Goal: Information Seeking & Learning: Learn about a topic

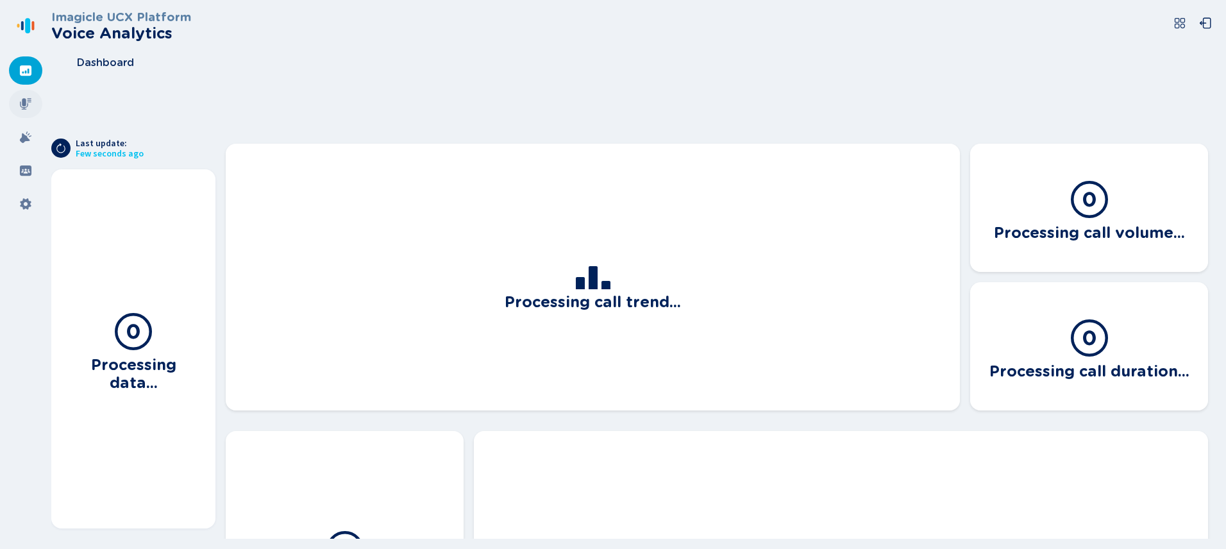
click at [26, 101] on icon at bounding box center [25, 103] width 13 height 13
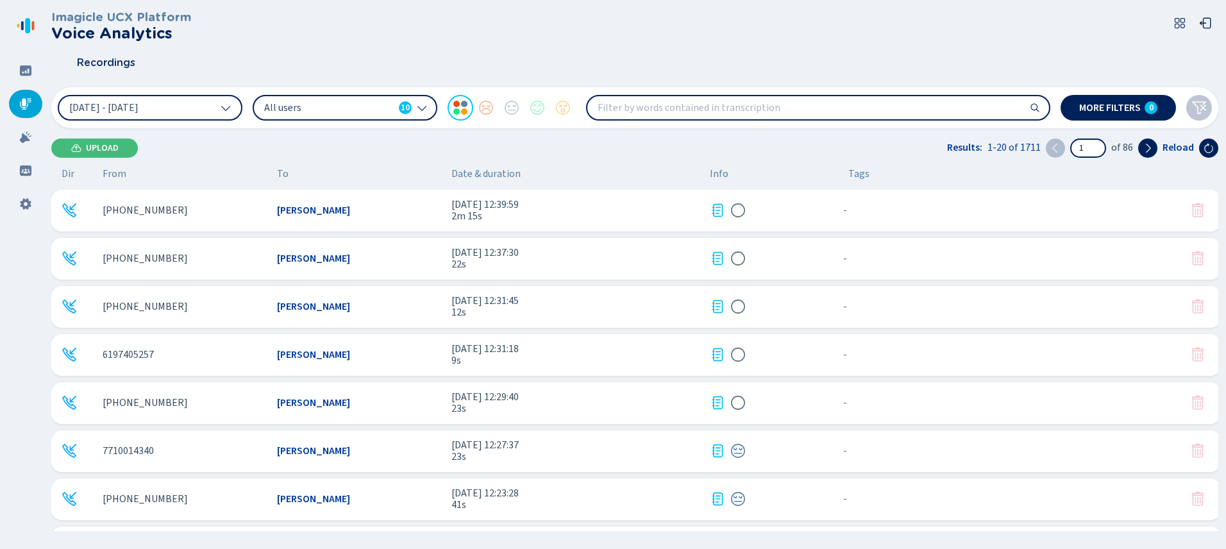
click at [387, 114] on span "All users" at bounding box center [328, 108] width 129 height 14
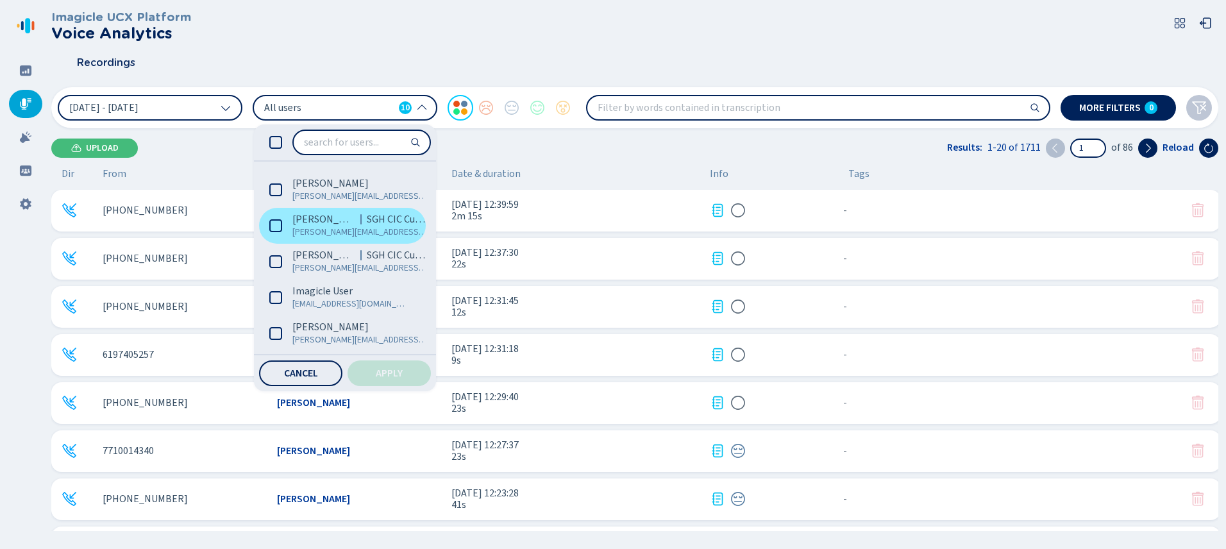
scroll to position [102, 0]
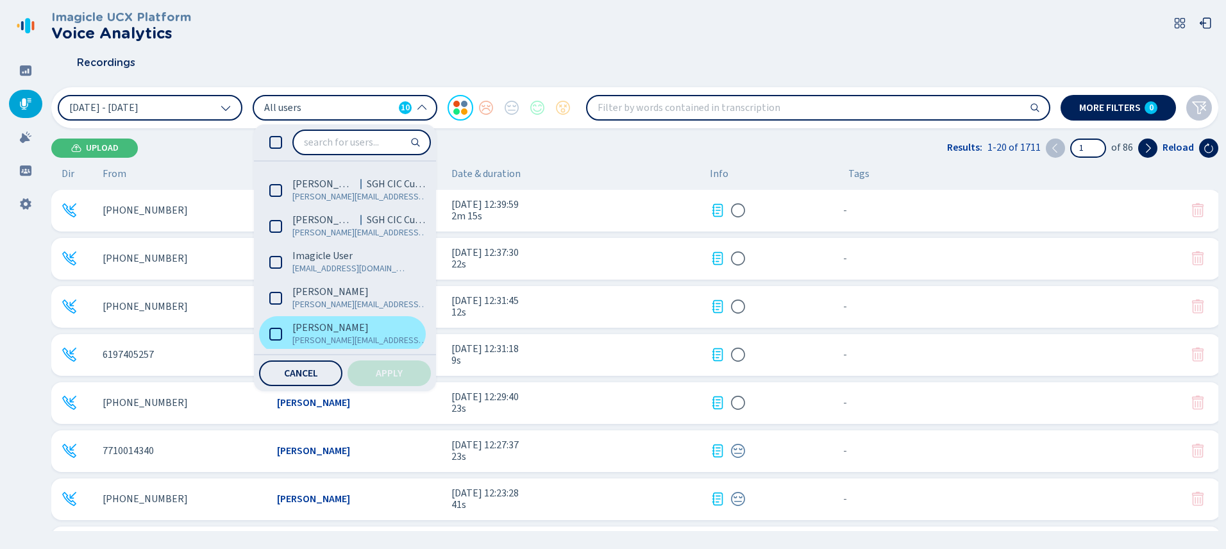
click at [278, 331] on icon at bounding box center [275, 334] width 13 height 13
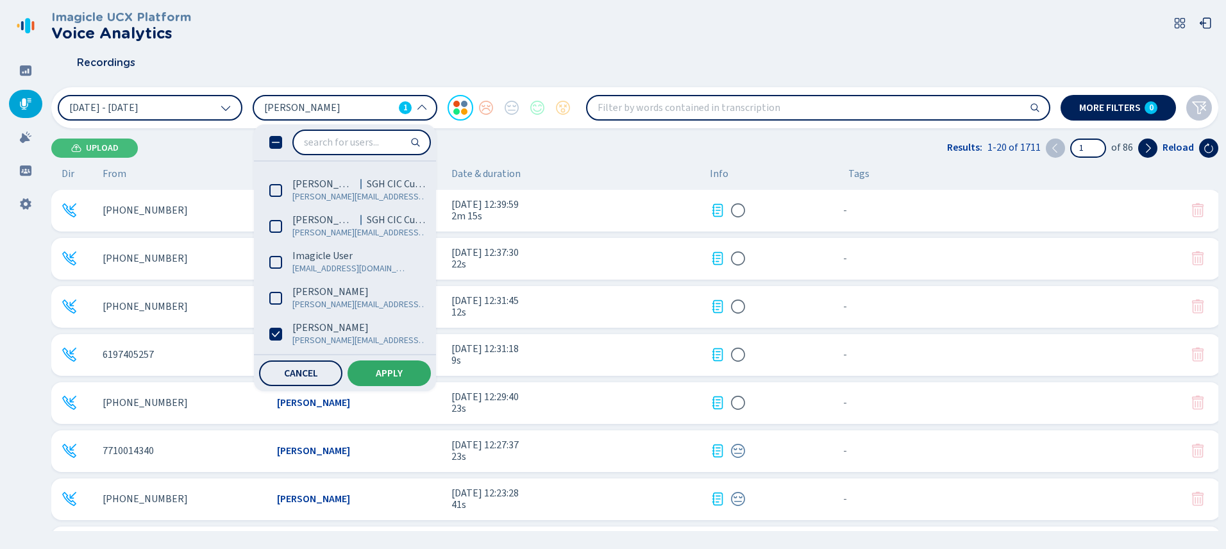
click at [374, 372] on button "Apply" at bounding box center [388, 373] width 83 height 26
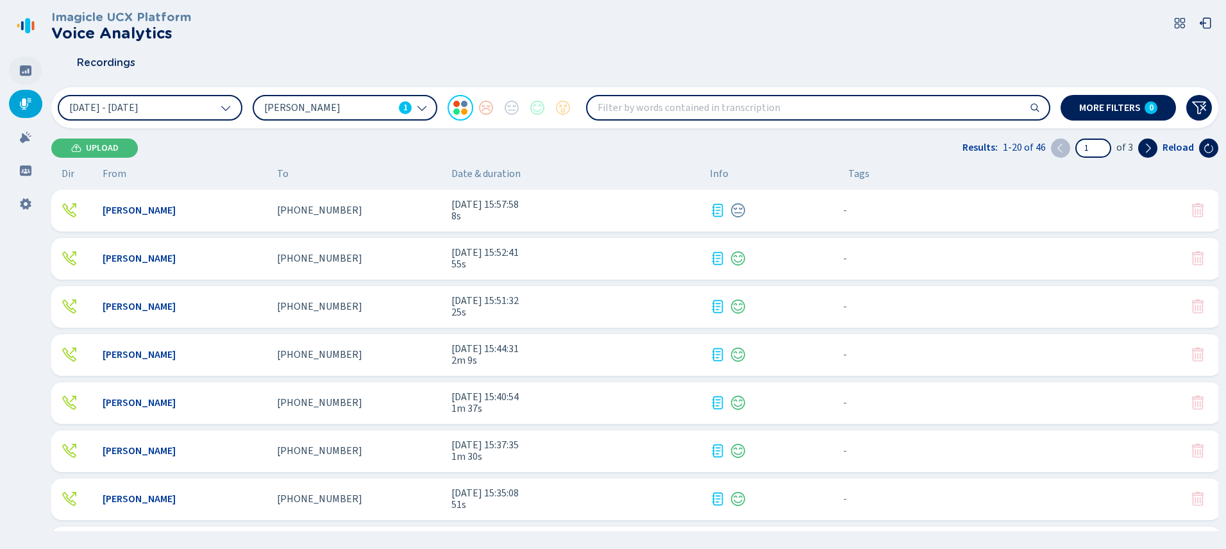
click at [28, 76] on icon at bounding box center [25, 70] width 13 height 13
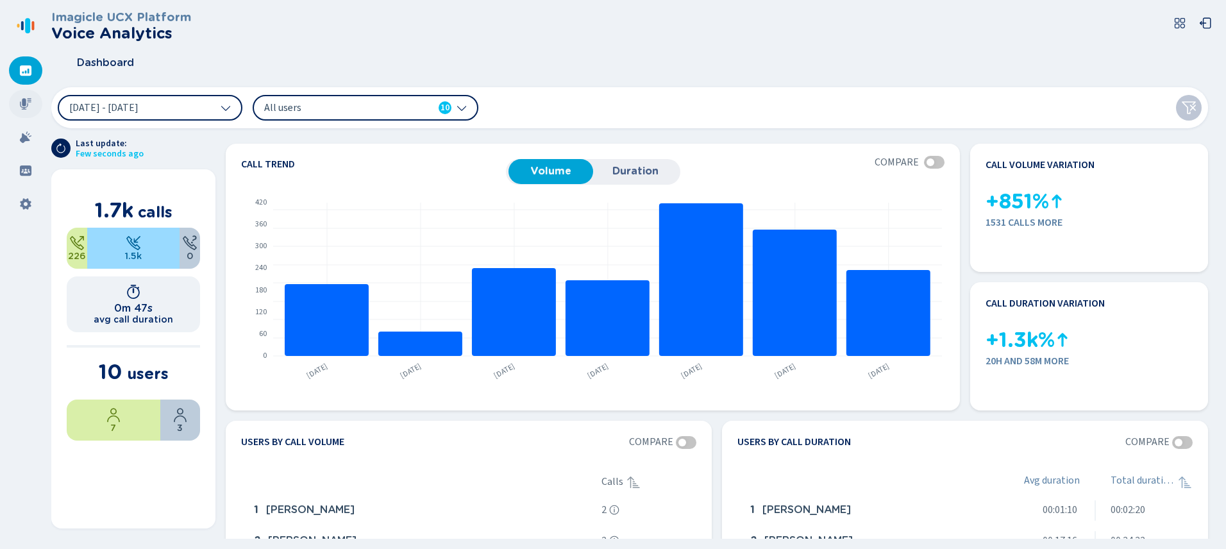
click at [30, 90] on div at bounding box center [25, 104] width 33 height 28
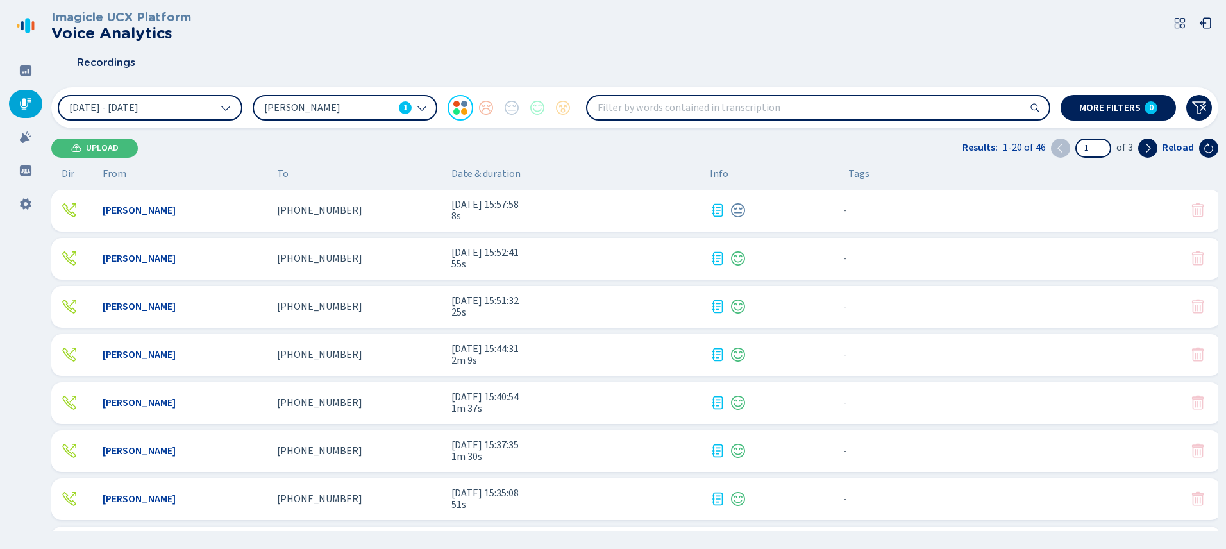
click at [28, 100] on icon at bounding box center [25, 103] width 13 height 13
click at [25, 71] on icon at bounding box center [25, 70] width 13 height 13
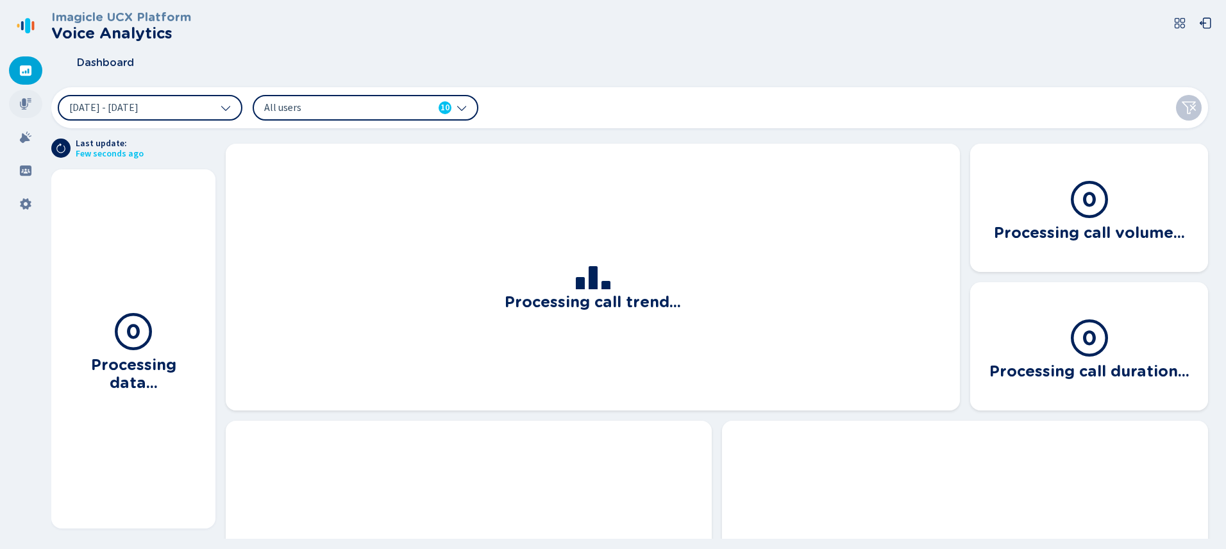
click at [24, 101] on icon at bounding box center [26, 104] width 12 height 12
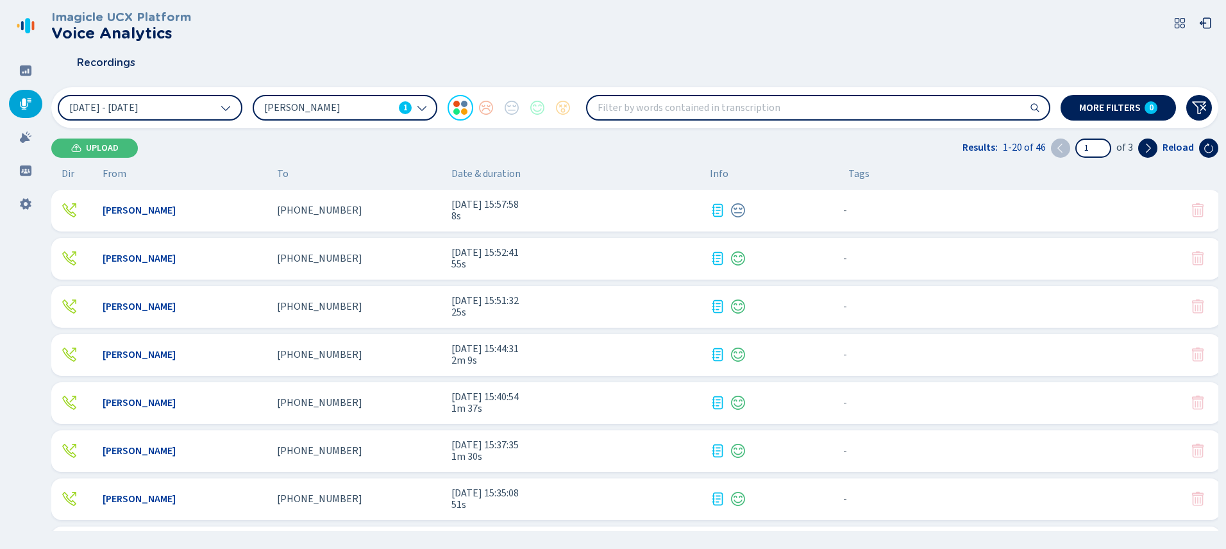
click at [335, 107] on span "[PERSON_NAME]" at bounding box center [328, 108] width 129 height 14
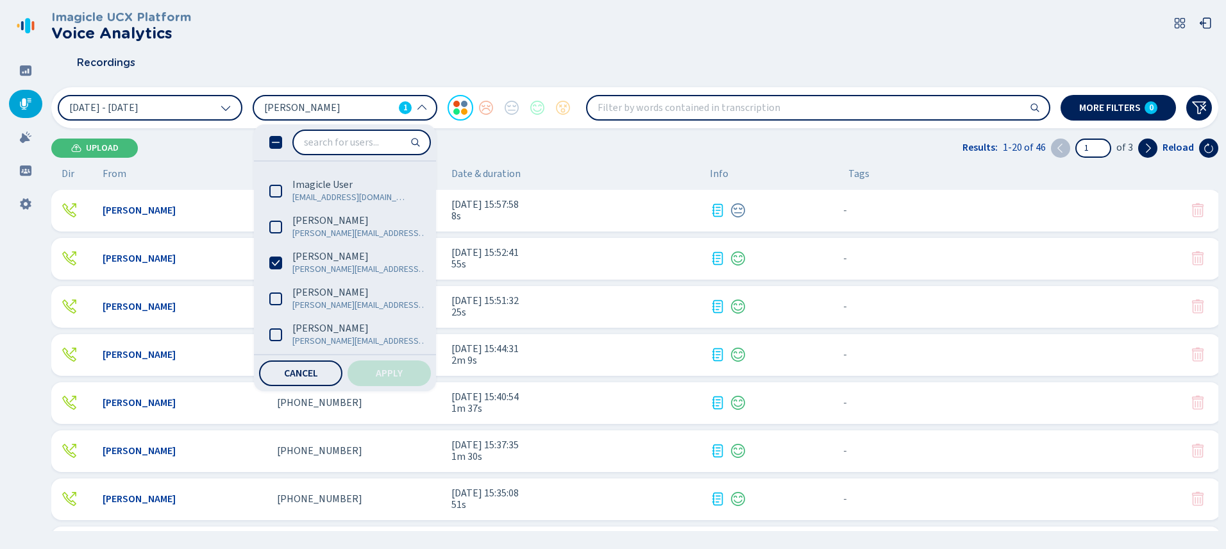
scroll to position [177, 0]
click at [381, 371] on span "Apply" at bounding box center [389, 373] width 27 height 10
click at [605, 174] on span "Date & duration" at bounding box center [575, 174] width 248 height 12
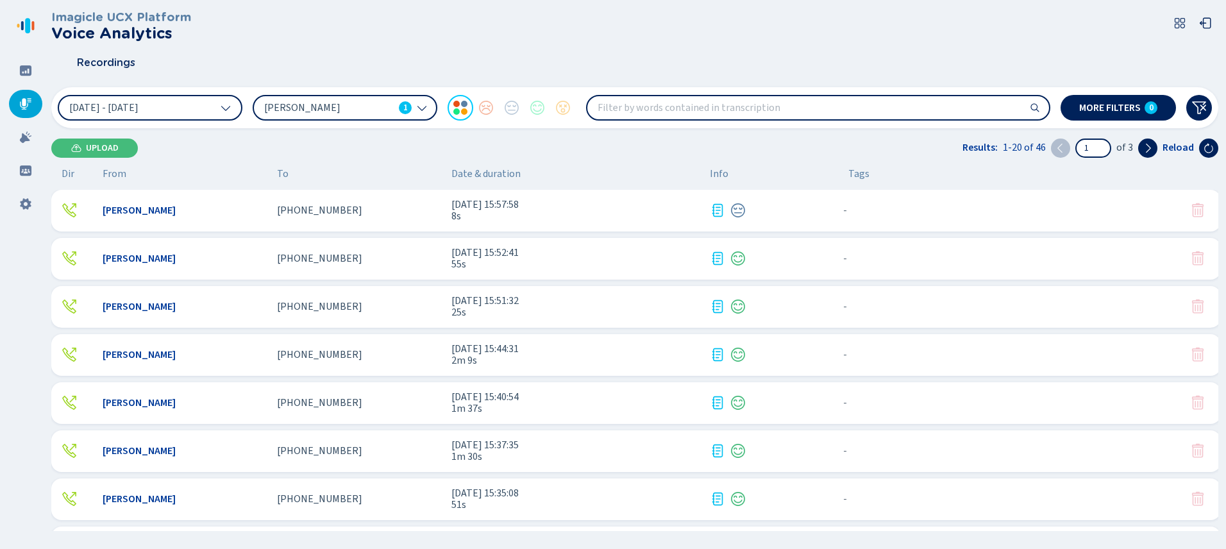
click at [390, 169] on div "To" at bounding box center [359, 174] width 164 height 12
click at [194, 141] on div "Upload Results: 1-20 of 46 1 of 3 Reload" at bounding box center [634, 147] width 1167 height 19
click at [138, 111] on span "[DATE] - [DATE]" at bounding box center [103, 108] width 69 height 10
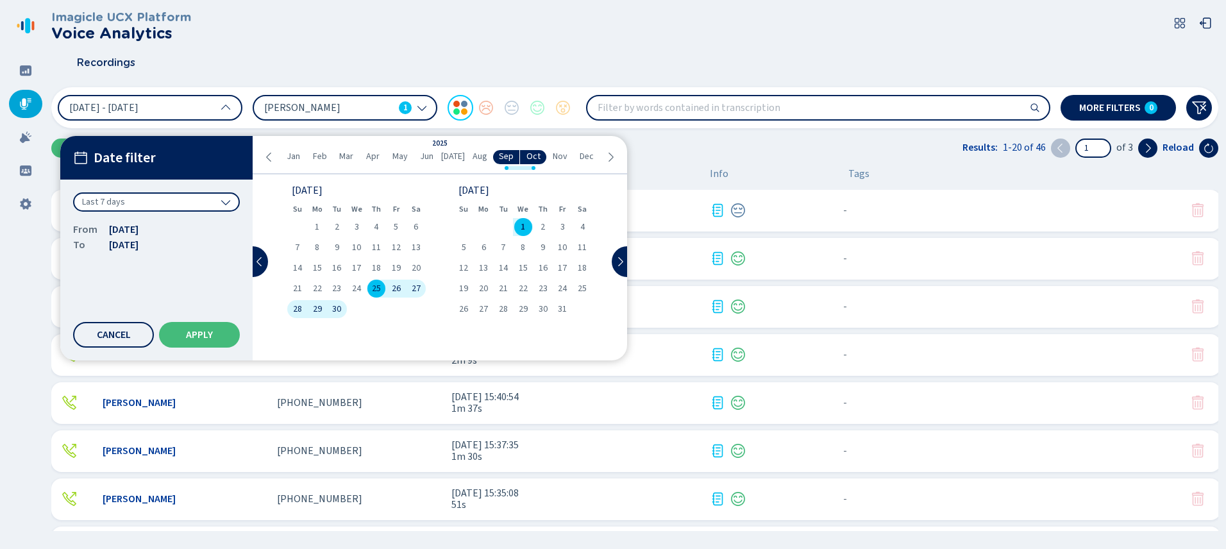
click at [528, 224] on div "1" at bounding box center [523, 227] width 20 height 18
click at [527, 224] on div "1" at bounding box center [523, 227] width 20 height 18
click at [203, 332] on span "Apply" at bounding box center [199, 334] width 27 height 10
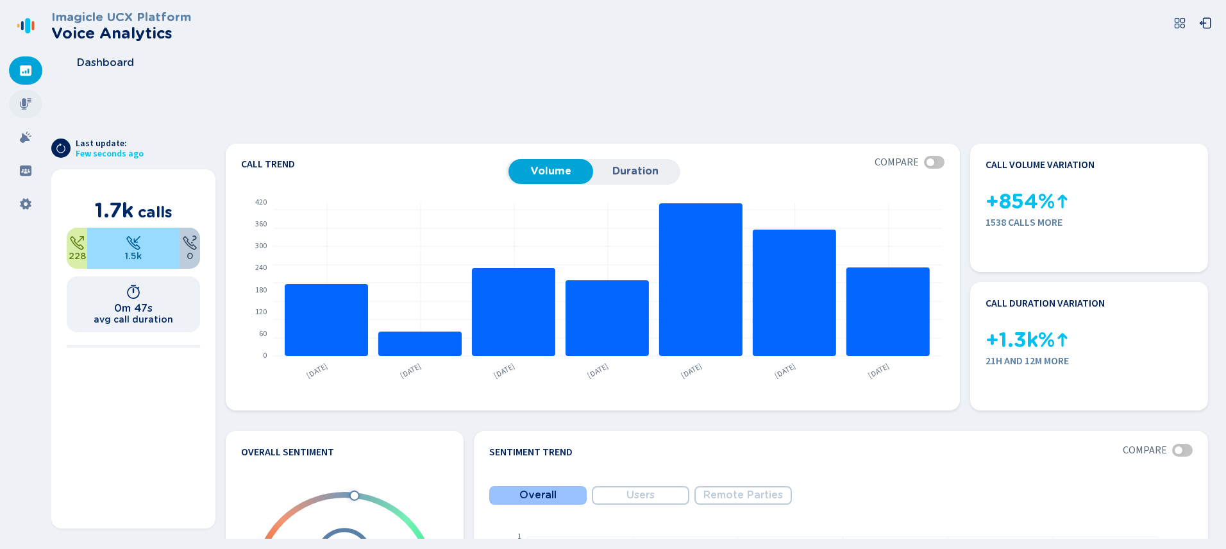
click at [21, 100] on icon at bounding box center [25, 103] width 13 height 13
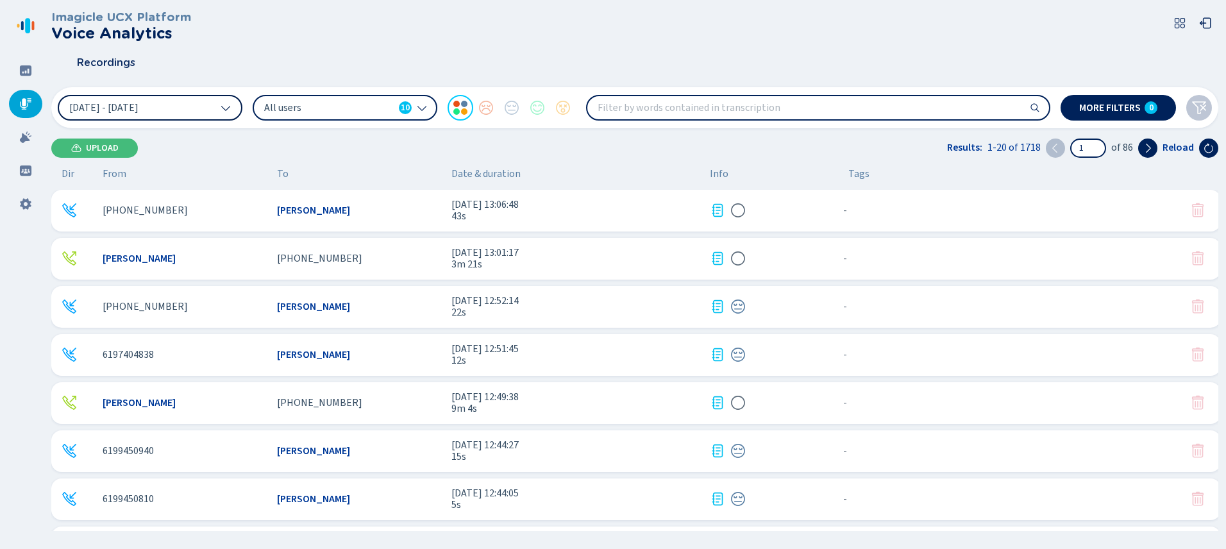
click at [193, 103] on button "[DATE] - [DATE]" at bounding box center [150, 108] width 185 height 26
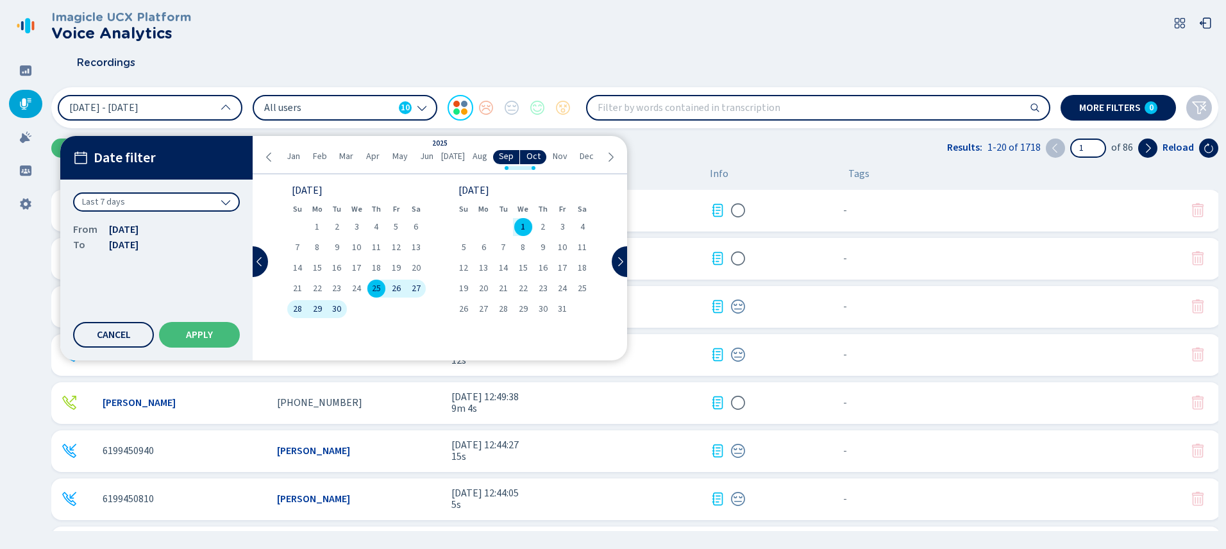
click at [520, 229] on span "1" at bounding box center [522, 226] width 4 height 9
click at [204, 328] on button "Apply" at bounding box center [199, 335] width 81 height 26
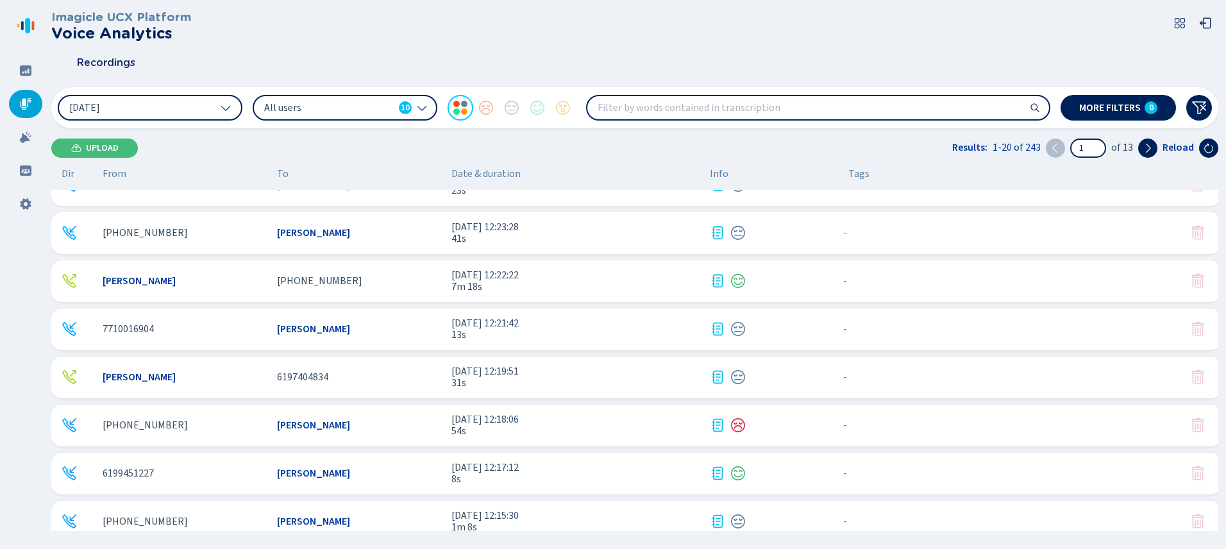
scroll to position [619, 0]
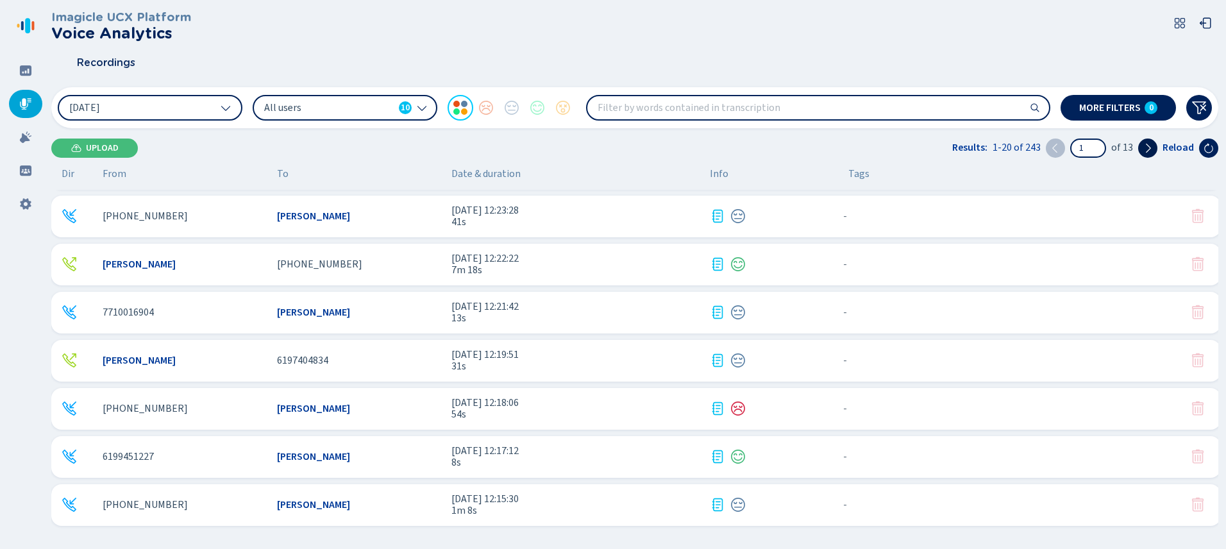
click at [1148, 150] on icon at bounding box center [1147, 148] width 10 height 10
click at [1152, 147] on icon at bounding box center [1147, 148] width 10 height 10
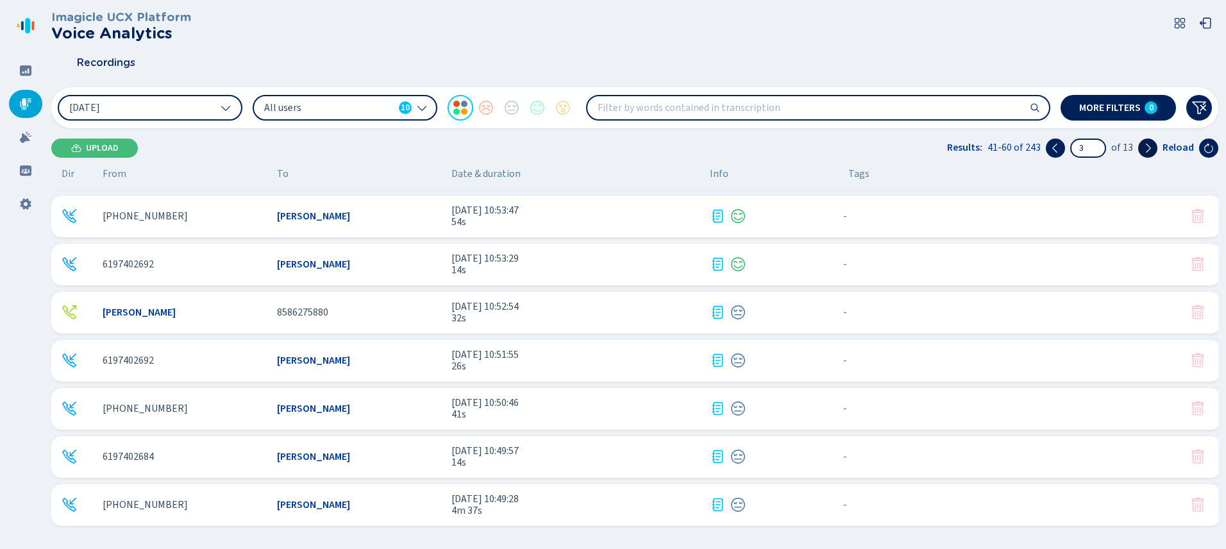
click at [1147, 144] on icon at bounding box center [1147, 147] width 5 height 9
click at [1150, 147] on icon at bounding box center [1147, 148] width 10 height 10
type input "5"
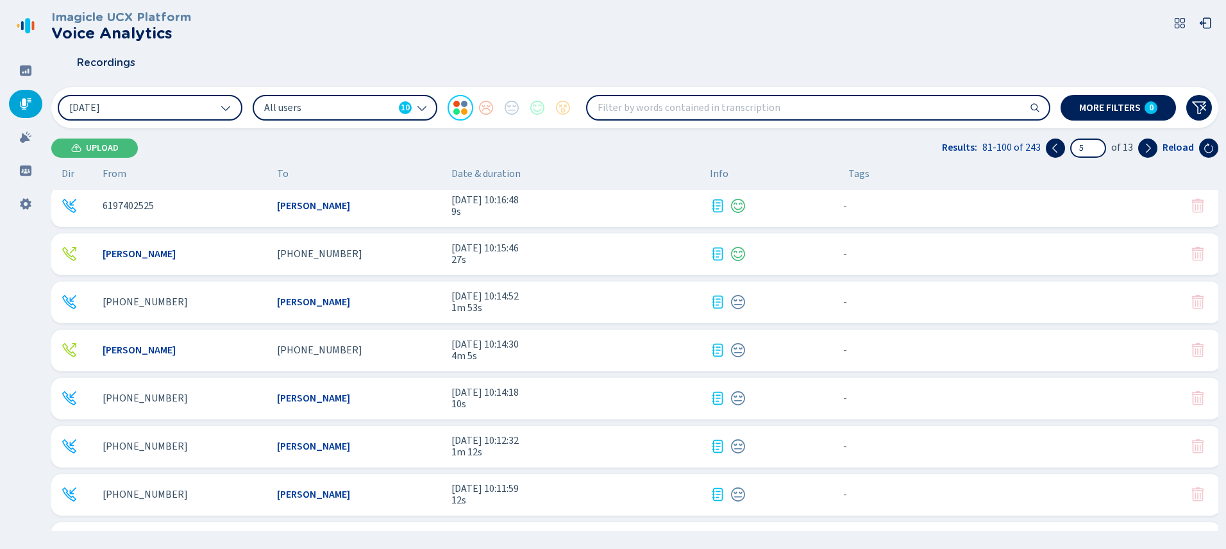
scroll to position [0, 0]
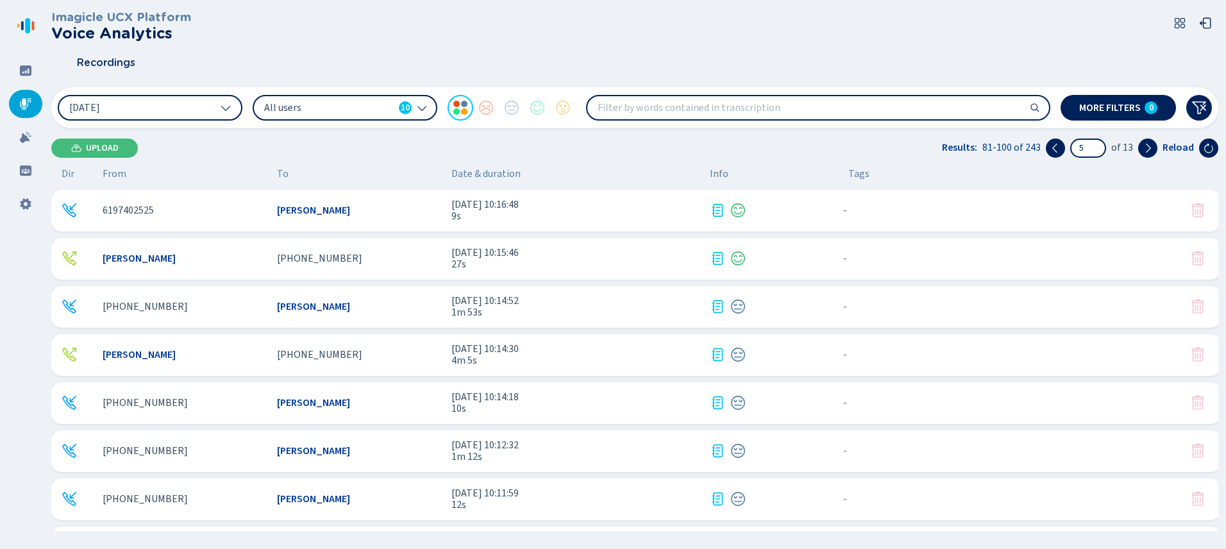
click at [161, 261] on span "[PERSON_NAME]" at bounding box center [139, 259] width 73 height 12
click at [129, 151] on button "Upload" at bounding box center [94, 147] width 87 height 19
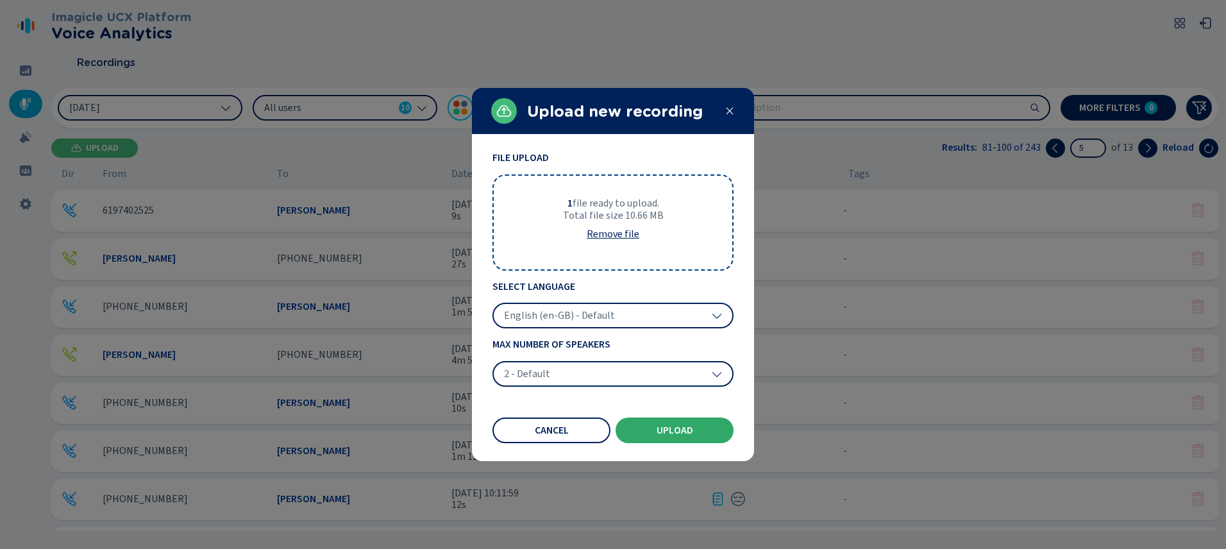
click at [678, 432] on span "Upload" at bounding box center [674, 430] width 37 height 10
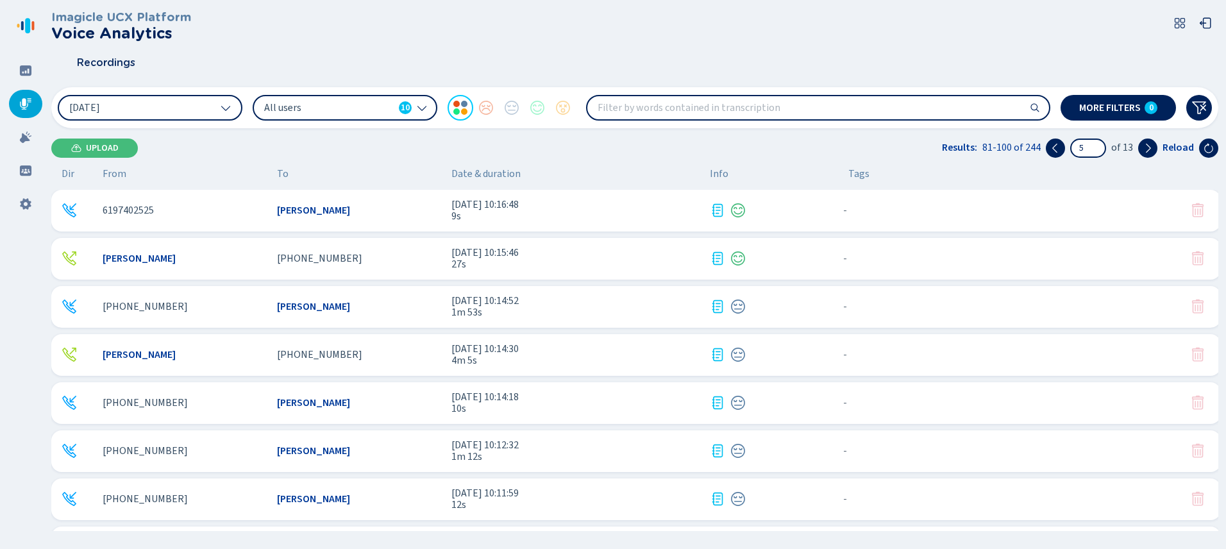
click at [418, 106] on icon at bounding box center [421, 108] width 9 height 5
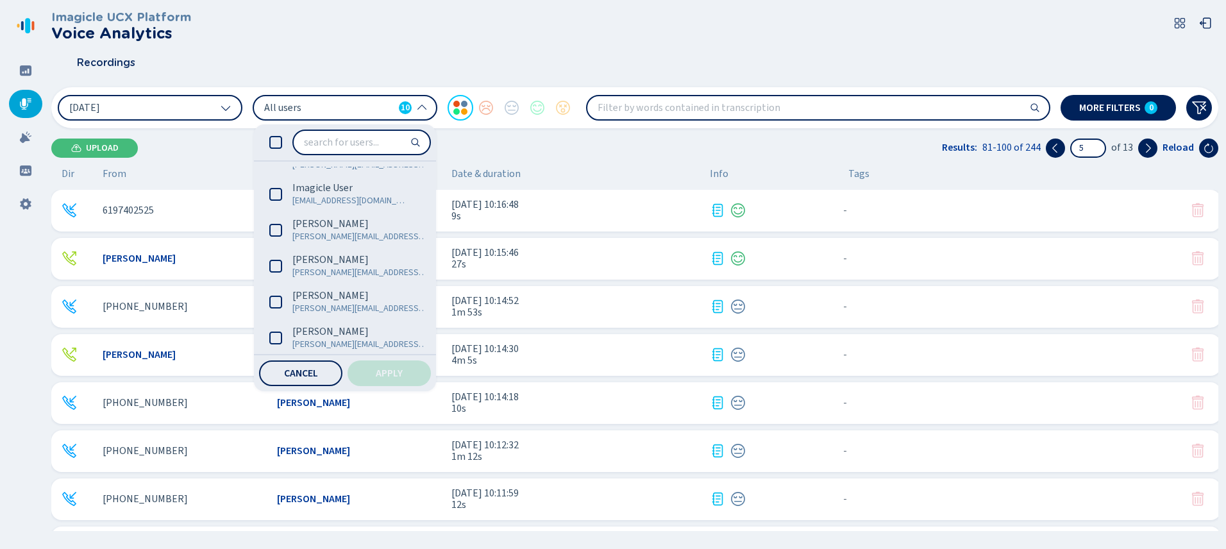
scroll to position [177, 0]
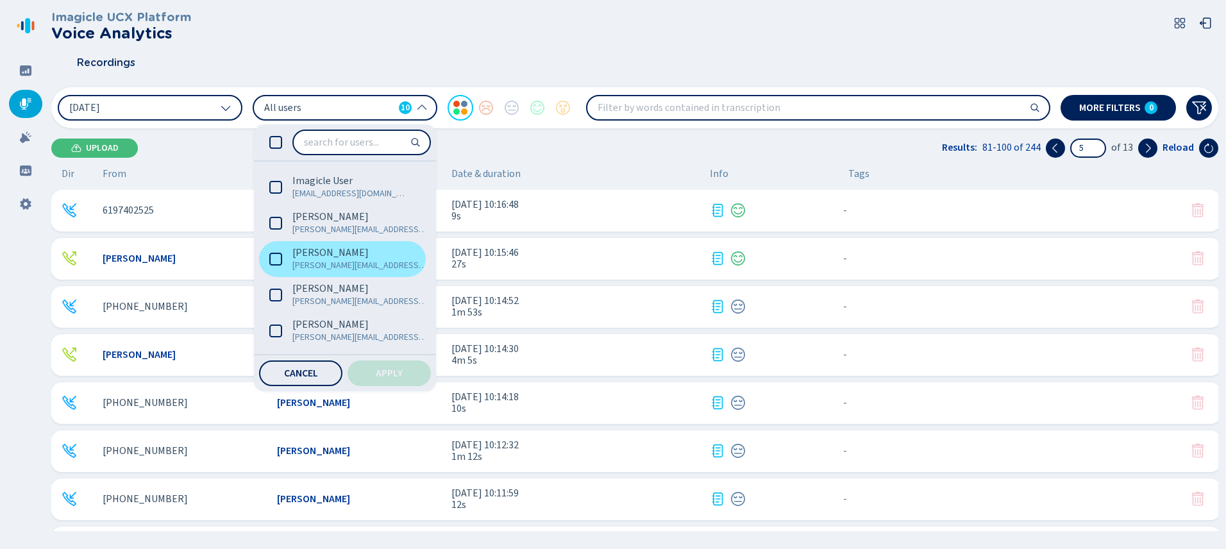
click at [280, 267] on label "Kelly Huerta kelly.huerta@sharp.com" at bounding box center [342, 259] width 167 height 36
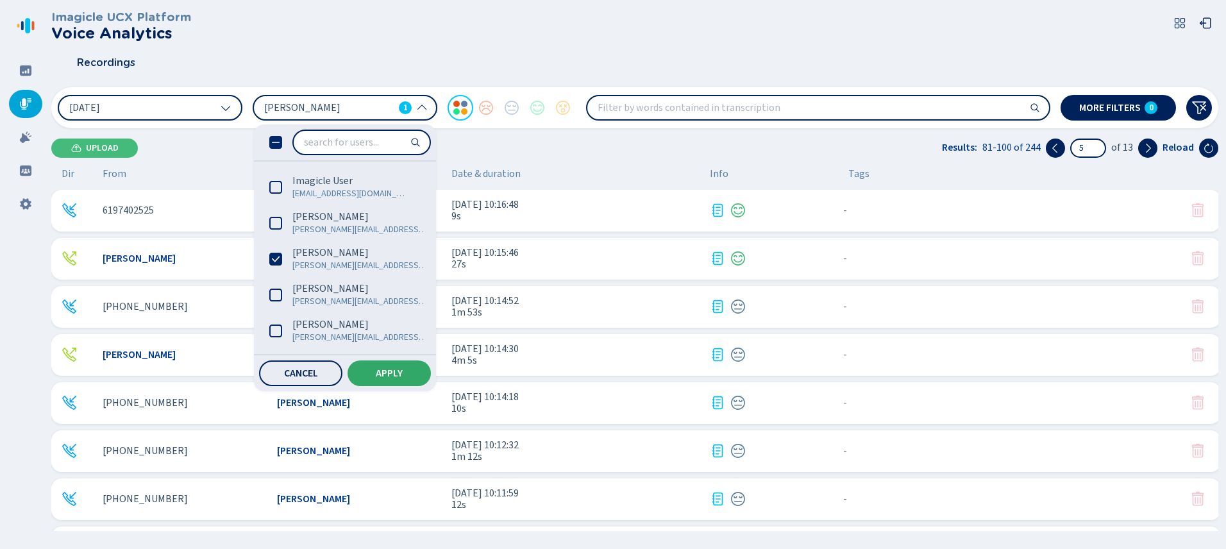
click at [385, 368] on span "Apply" at bounding box center [389, 373] width 27 height 10
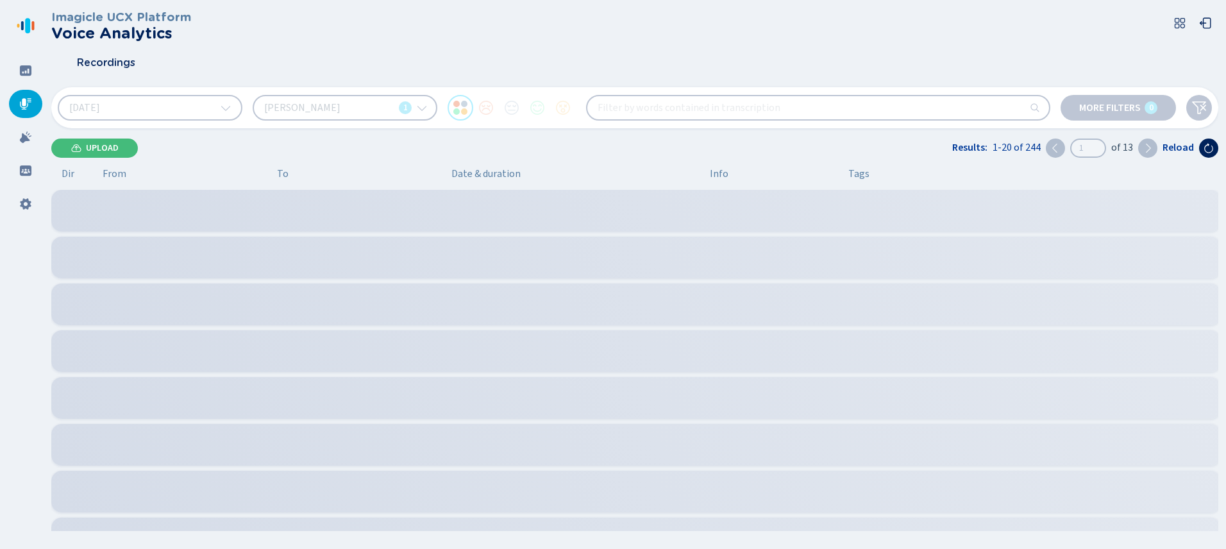
type input "1"
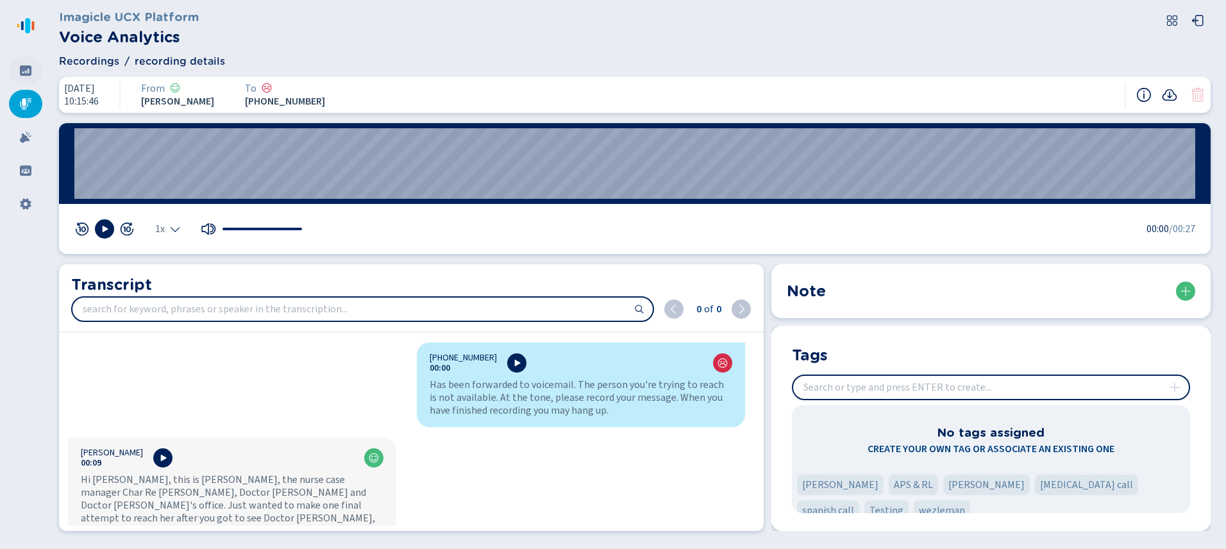
click at [25, 70] on icon at bounding box center [26, 70] width 12 height 10
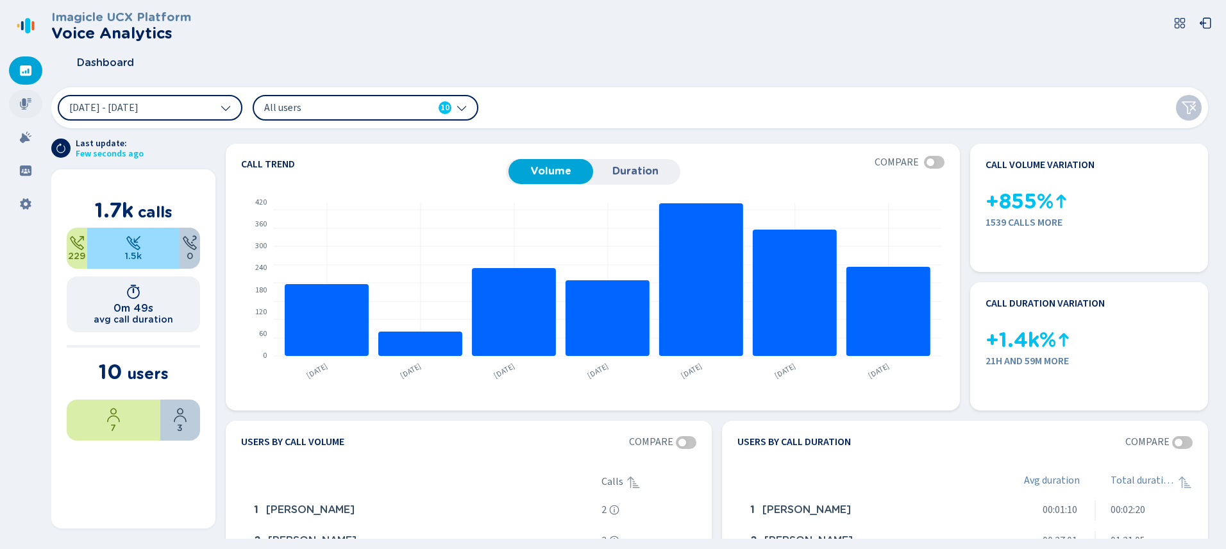
click at [26, 106] on icon at bounding box center [25, 103] width 13 height 13
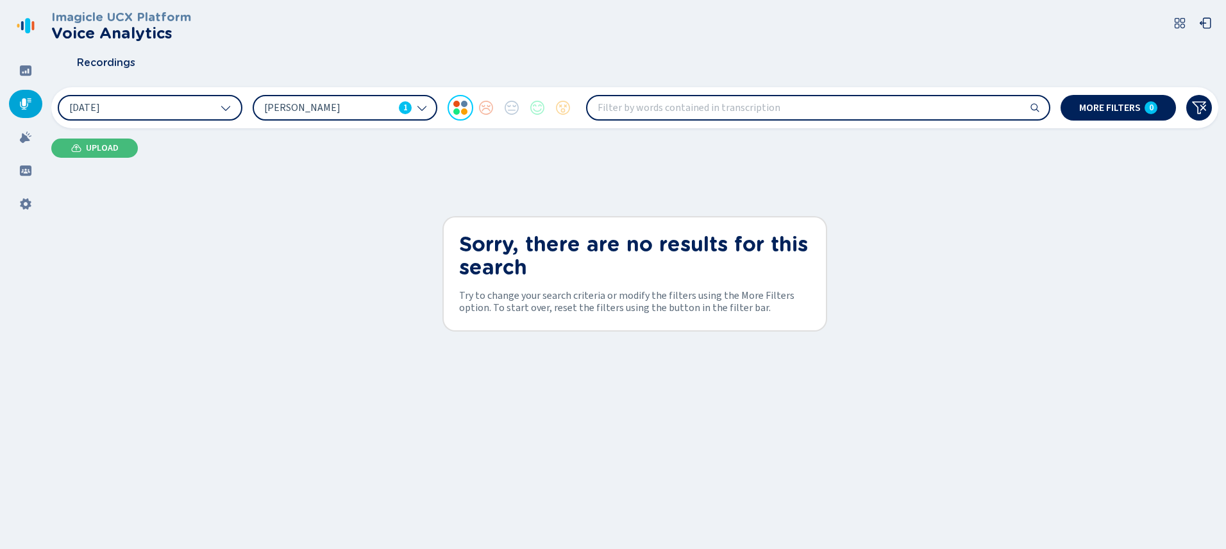
click at [425, 110] on icon at bounding box center [422, 108] width 10 height 10
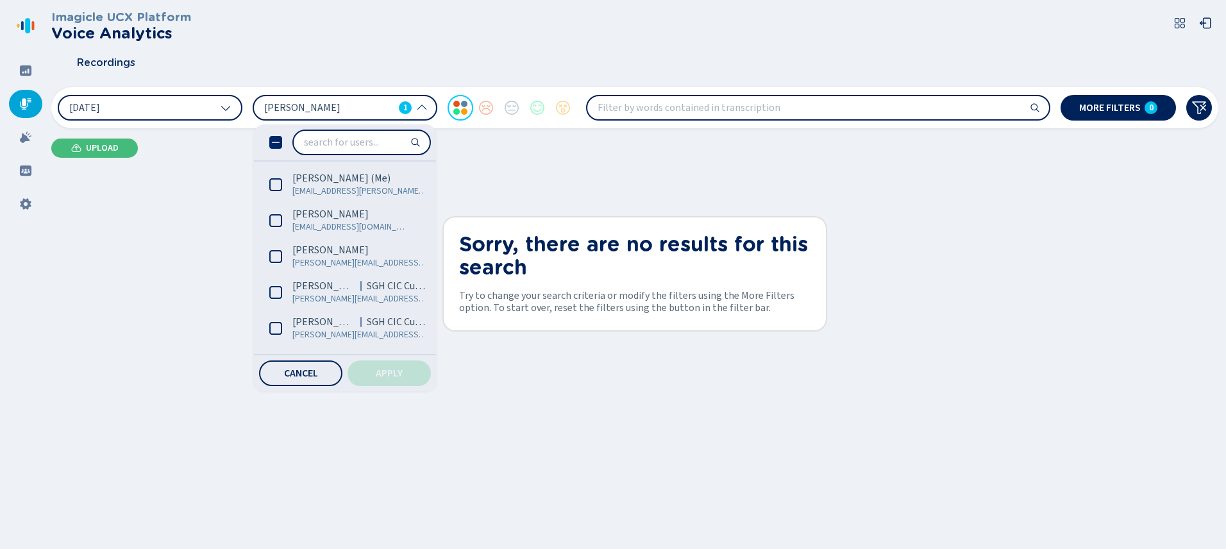
click at [278, 142] on icon at bounding box center [276, 142] width 8 height 1
click at [394, 368] on span "Apply" at bounding box center [389, 373] width 27 height 10
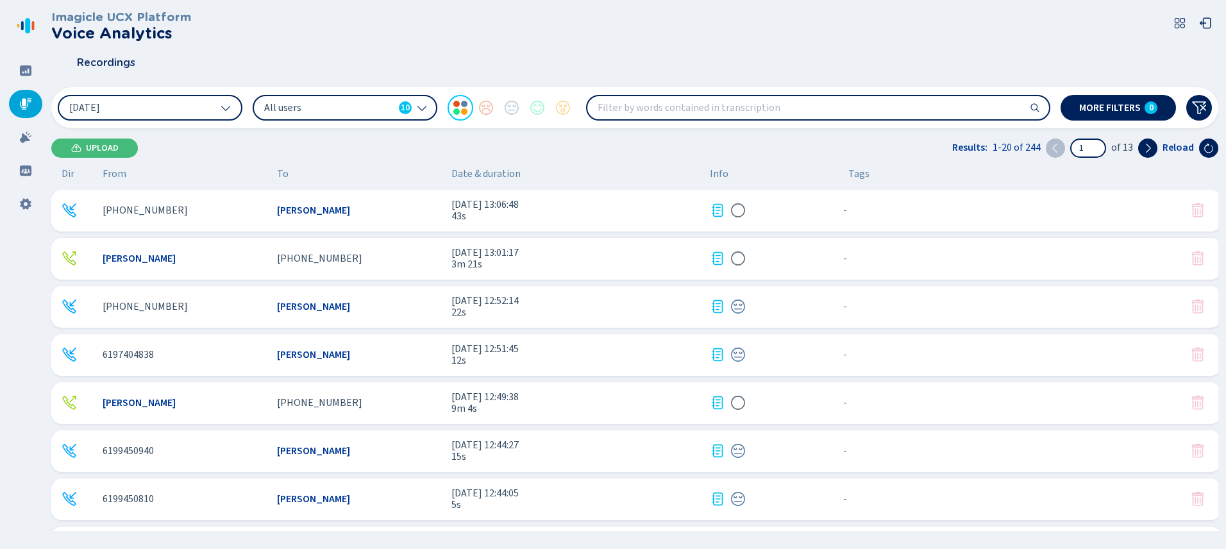
click at [415, 105] on div "All users 10" at bounding box center [345, 108] width 185 height 26
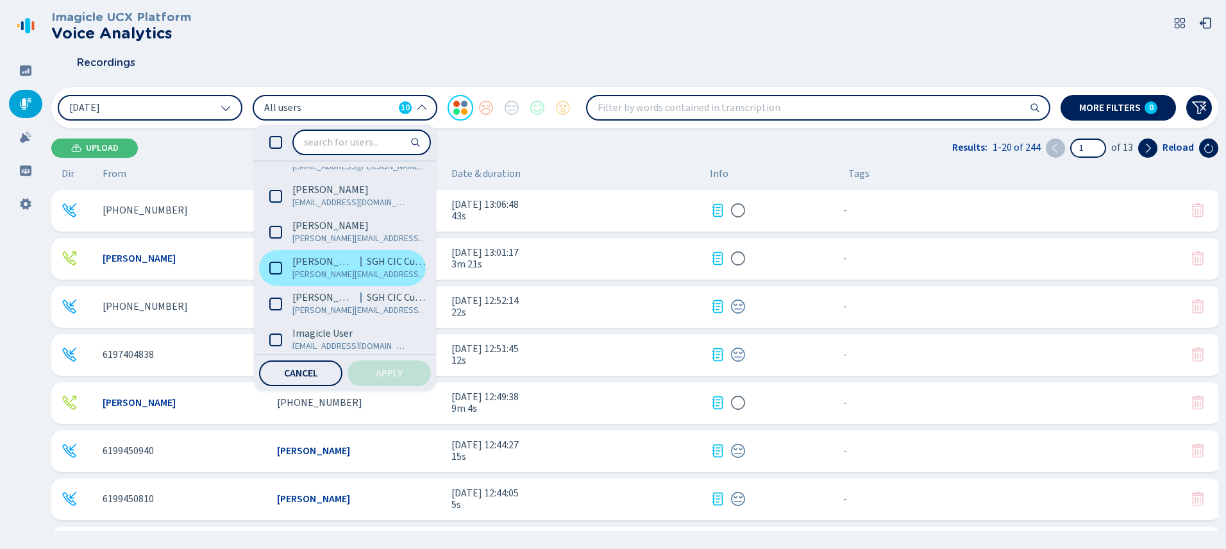
scroll to position [177, 0]
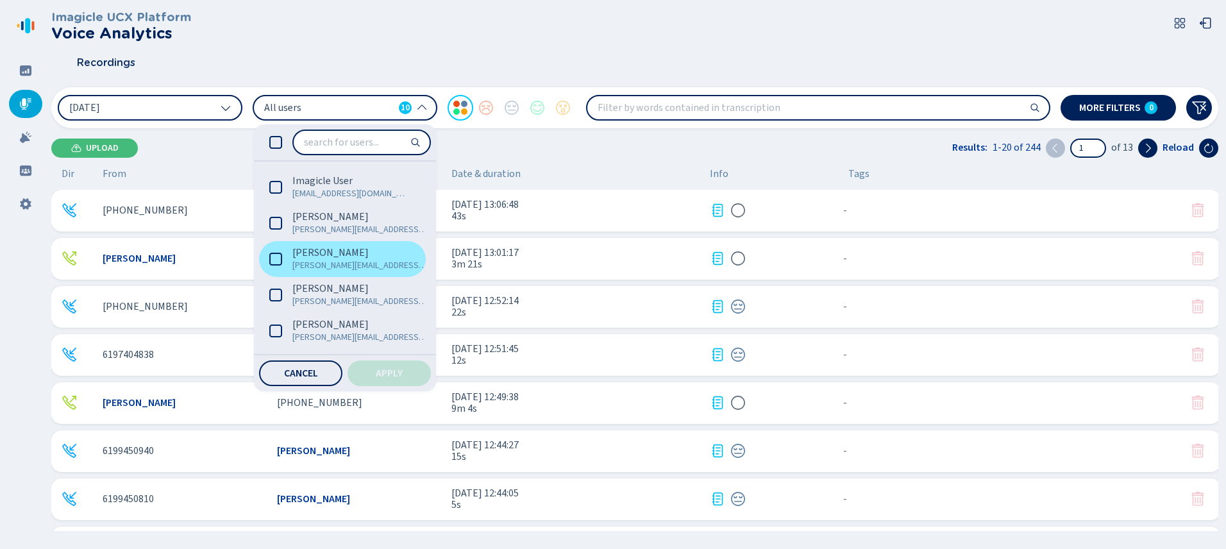
click at [277, 262] on icon at bounding box center [275, 259] width 13 height 13
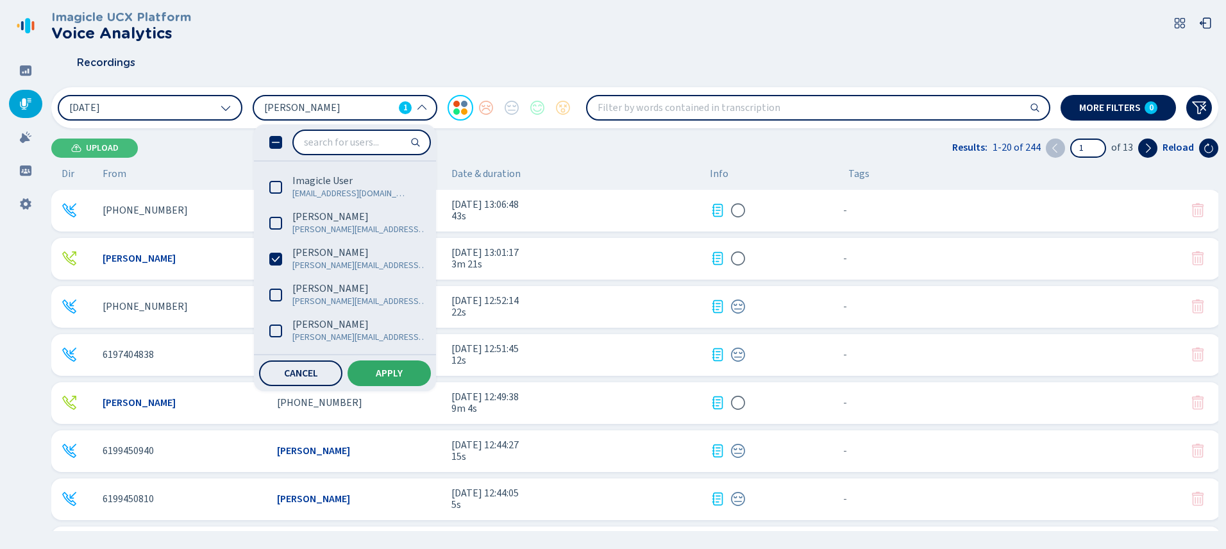
click at [377, 373] on span "Apply" at bounding box center [389, 373] width 27 height 10
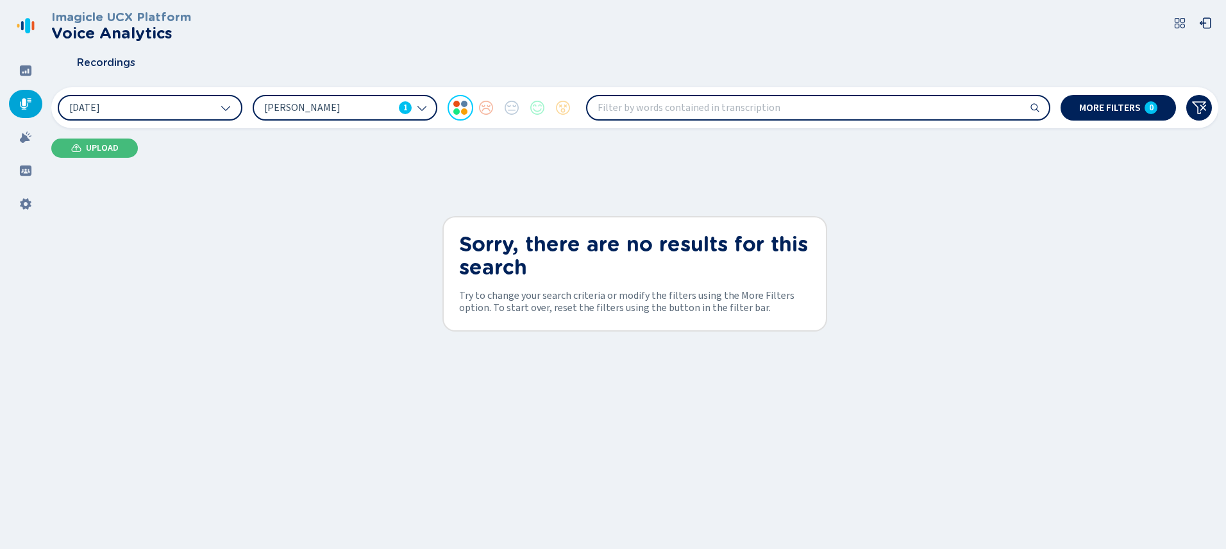
click at [398, 277] on div "Imagicle UCX Platform Voice Analytics Recordings 1 Oct 2025 Kelly Huerta 1 More…" at bounding box center [634, 270] width 1167 height 541
click at [356, 185] on div "Imagicle UCX Platform Voice Analytics Recordings 1 Oct 2025 Kelly Huerta 1 More…" at bounding box center [634, 270] width 1167 height 541
click at [417, 108] on icon at bounding box center [422, 108] width 10 height 10
click at [424, 110] on icon at bounding box center [422, 108] width 10 height 10
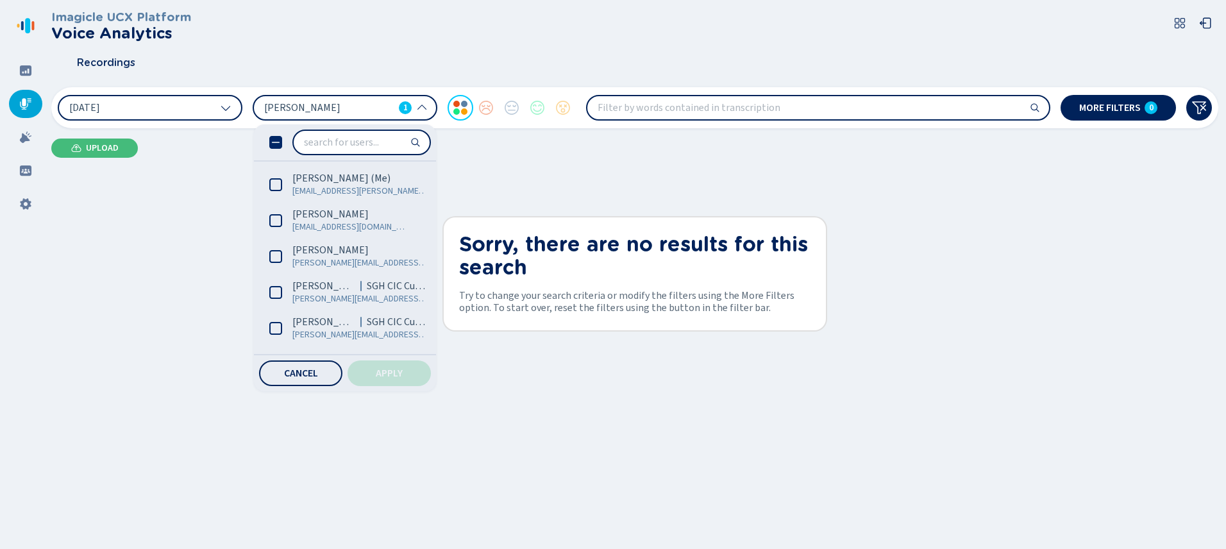
click at [275, 141] on icon at bounding box center [275, 142] width 13 height 13
click at [392, 367] on button "Apply" at bounding box center [388, 373] width 83 height 26
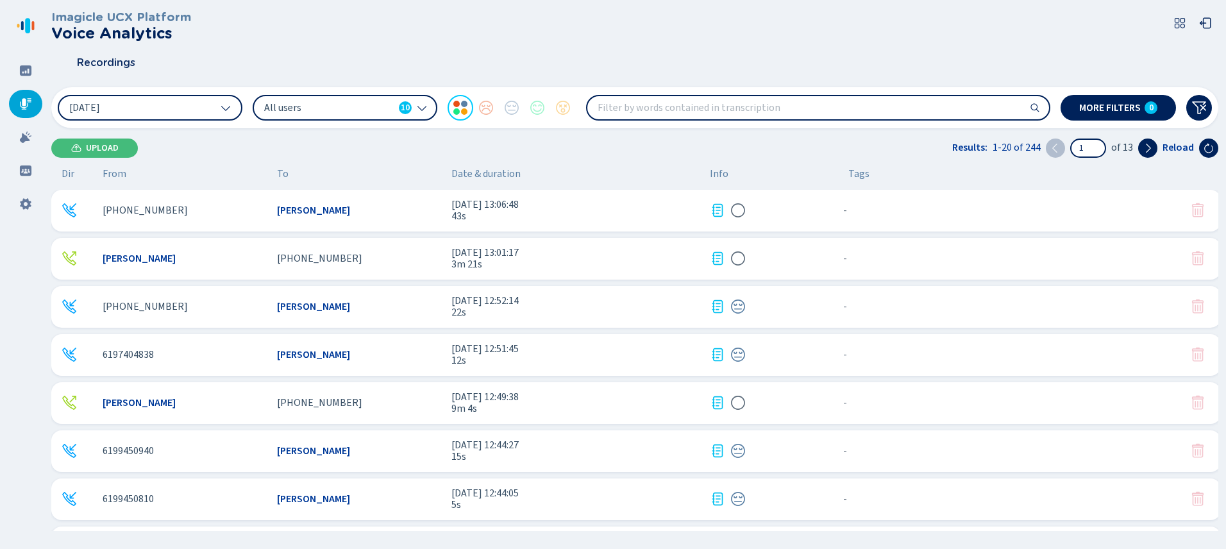
click at [387, 109] on span "All users" at bounding box center [328, 108] width 129 height 14
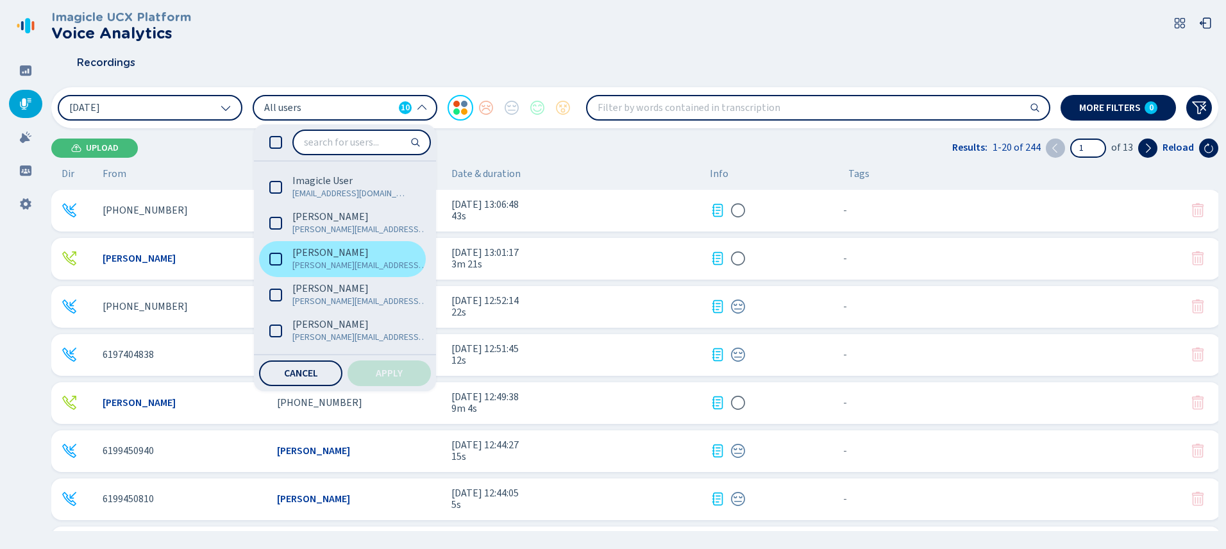
click at [278, 258] on icon at bounding box center [275, 259] width 13 height 13
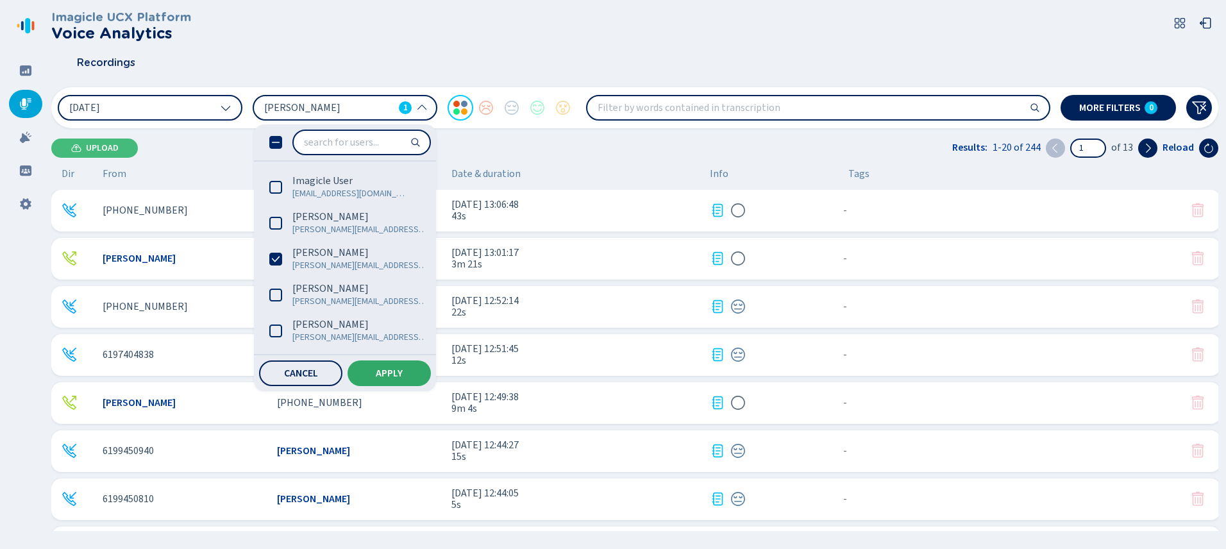
click at [379, 366] on button "Apply" at bounding box center [388, 373] width 83 height 26
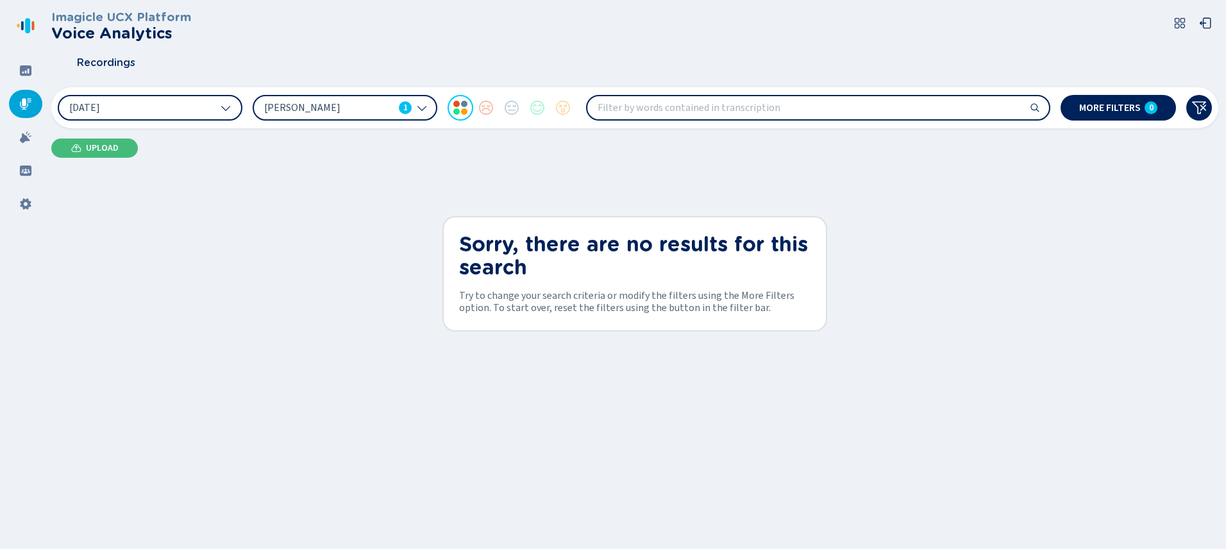
click at [387, 287] on div "Imagicle UCX Platform Voice Analytics Recordings 1 Oct 2025 Kelly Huerta 1 More…" at bounding box center [634, 270] width 1167 height 541
click at [419, 107] on icon at bounding box center [422, 108] width 10 height 10
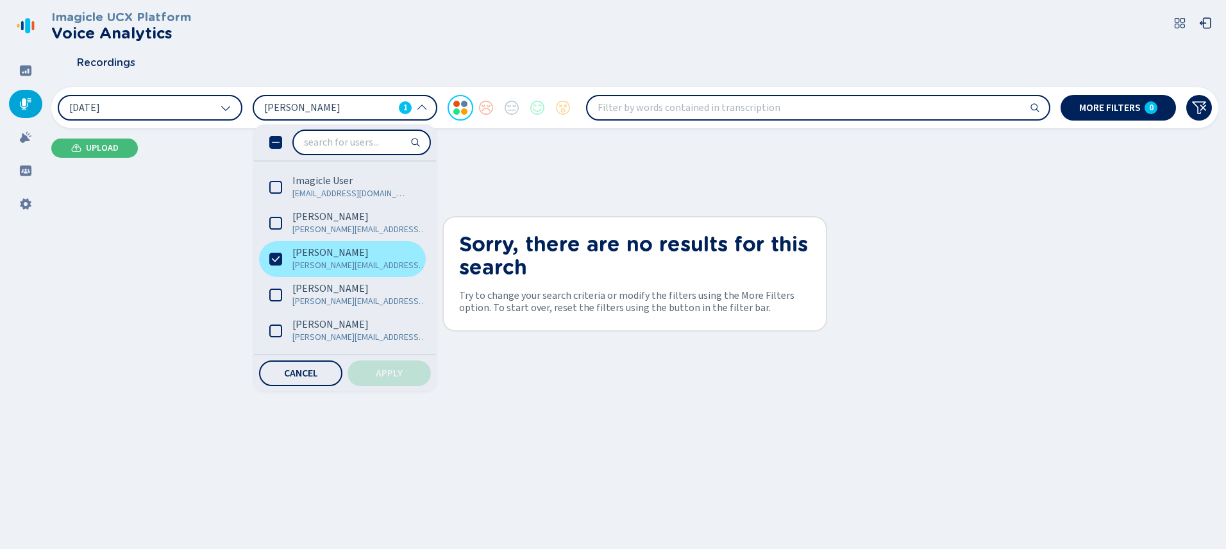
click at [277, 258] on icon at bounding box center [276, 259] width 8 height 6
click at [393, 375] on span "Apply" at bounding box center [389, 373] width 27 height 10
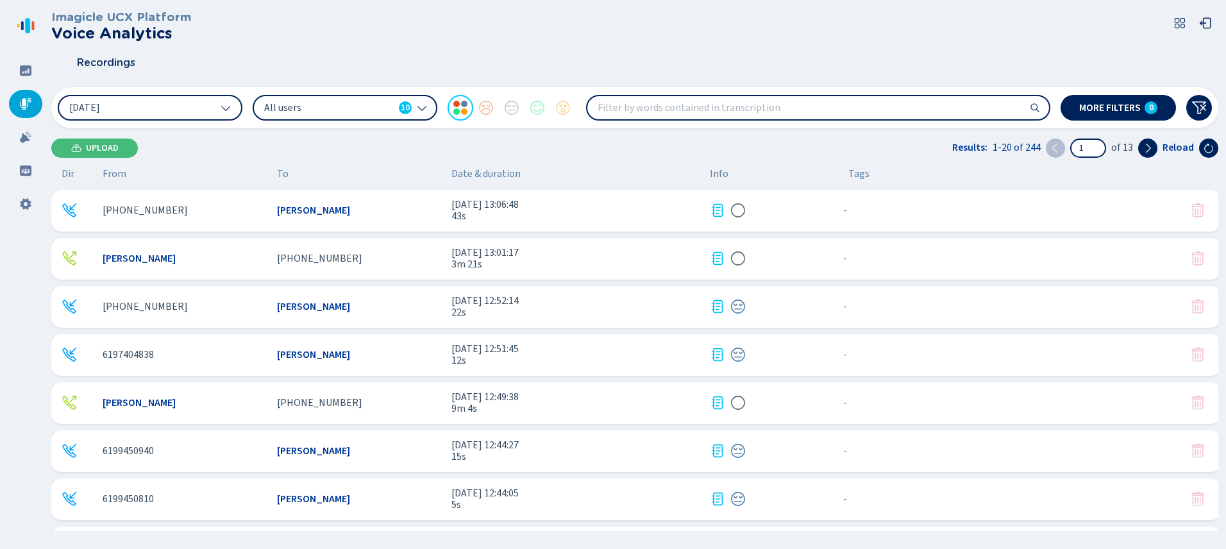
click at [417, 108] on icon at bounding box center [422, 108] width 10 height 10
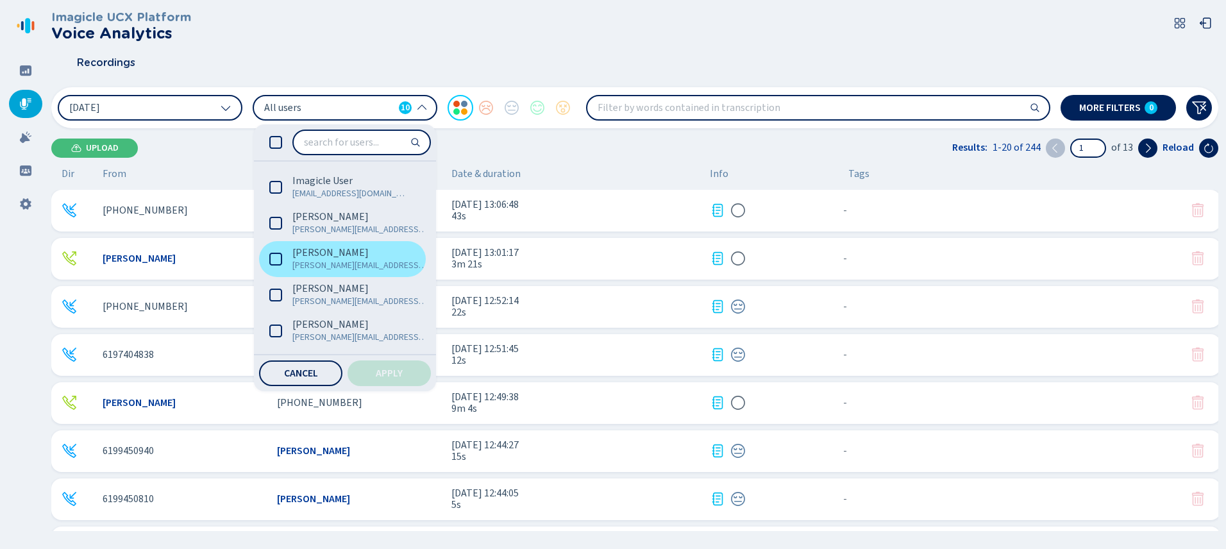
click at [280, 258] on icon at bounding box center [275, 259] width 13 height 13
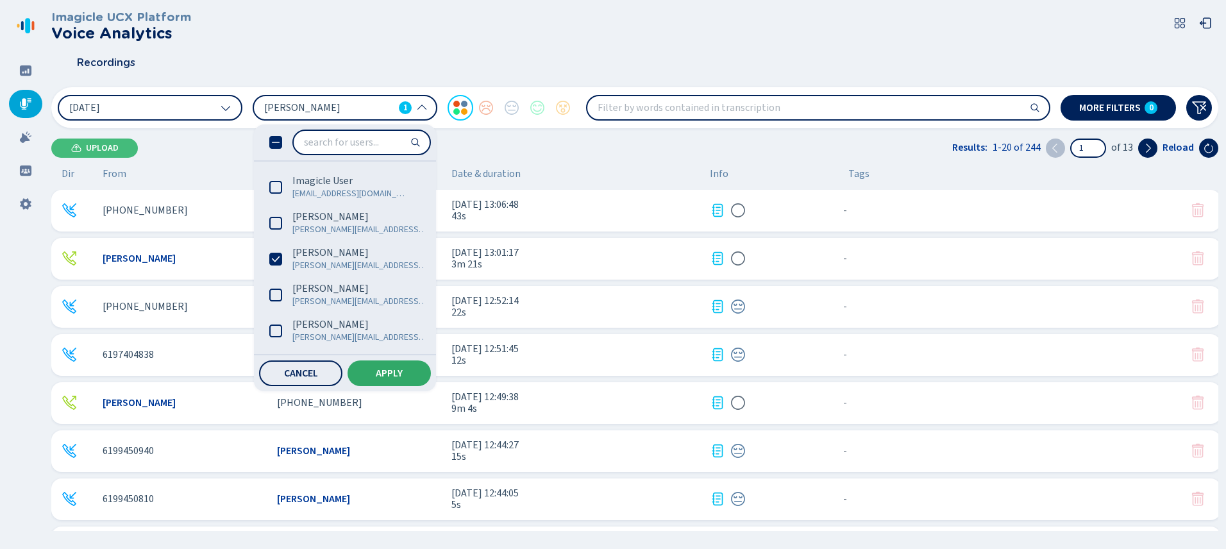
click at [386, 368] on span "Apply" at bounding box center [389, 373] width 27 height 10
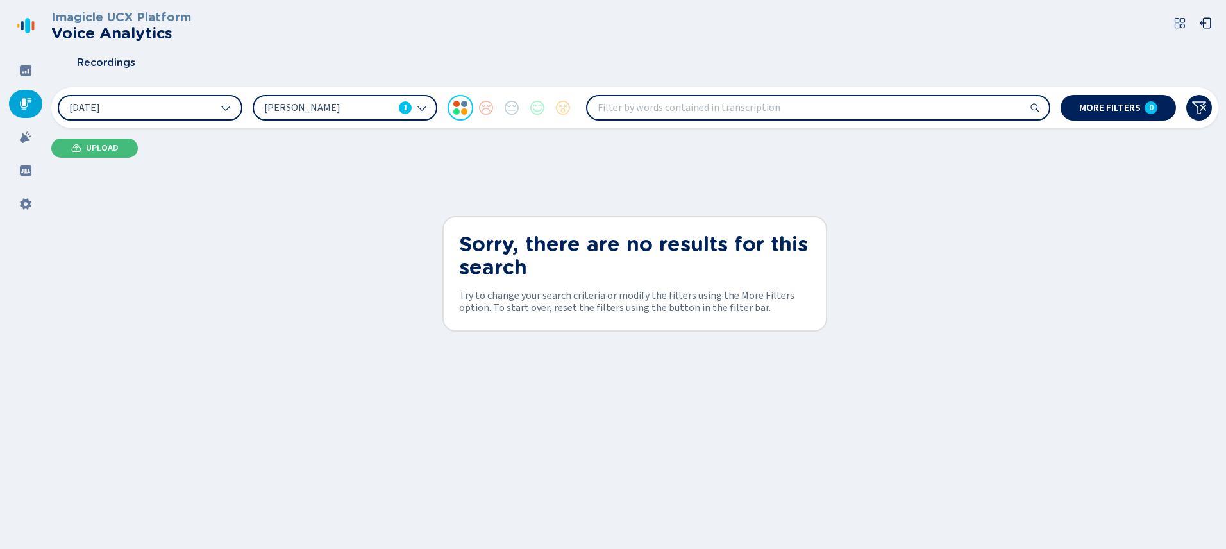
click at [275, 194] on div "Imagicle UCX Platform Voice Analytics Recordings 1 Oct 2025 Kelly Huerta 1 More…" at bounding box center [634, 270] width 1167 height 541
click at [418, 108] on icon at bounding box center [422, 108] width 10 height 10
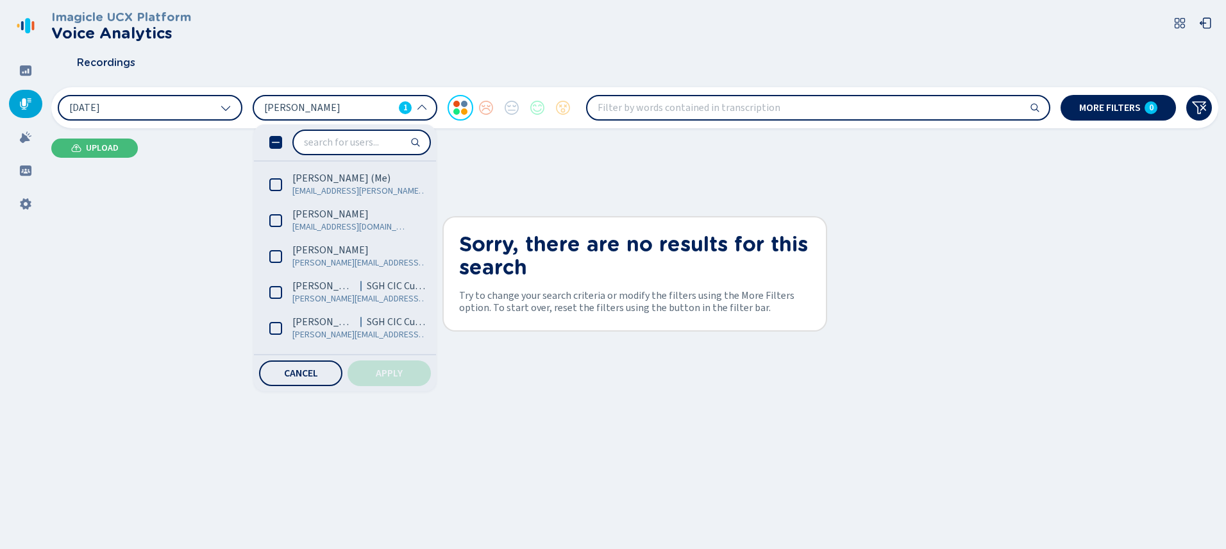
click at [278, 142] on icon at bounding box center [276, 142] width 8 height 1
click at [386, 373] on span "Apply" at bounding box center [389, 373] width 27 height 10
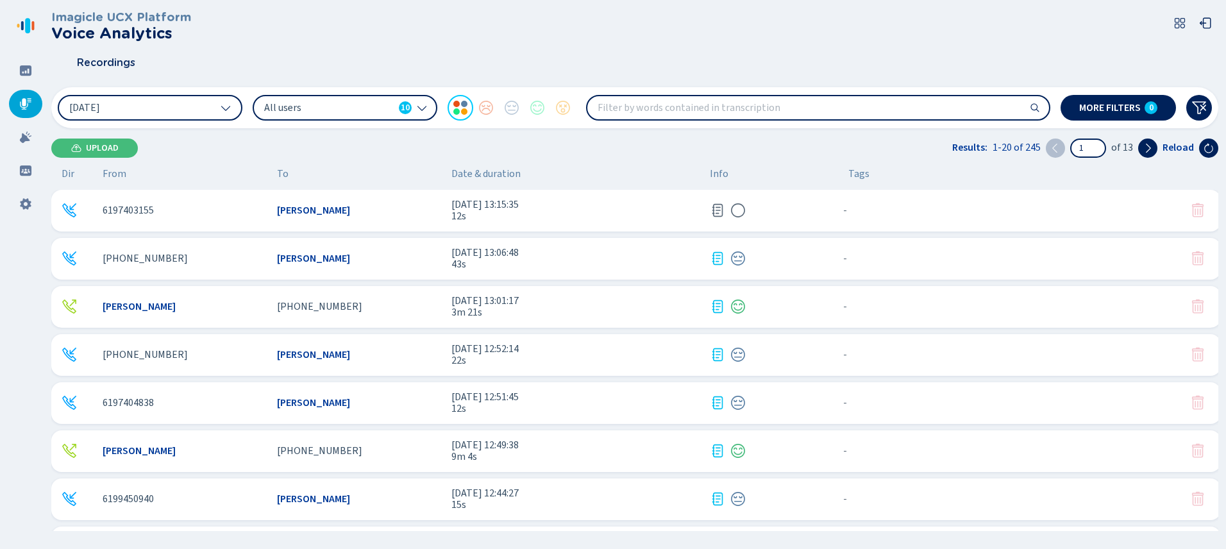
click at [423, 111] on icon at bounding box center [422, 108] width 10 height 10
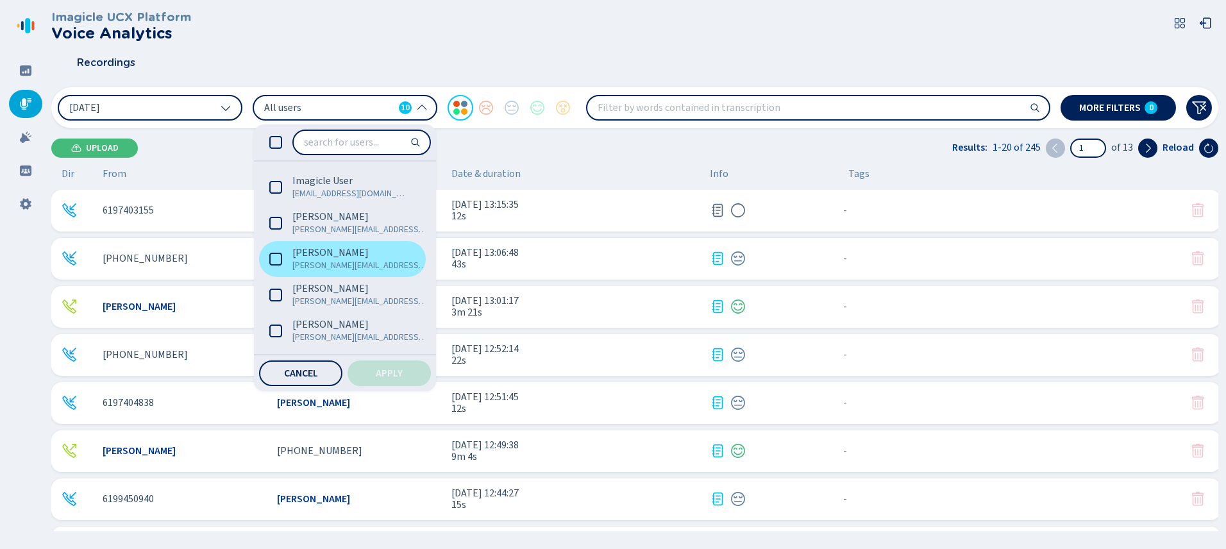
click at [275, 259] on icon at bounding box center [275, 259] width 13 height 13
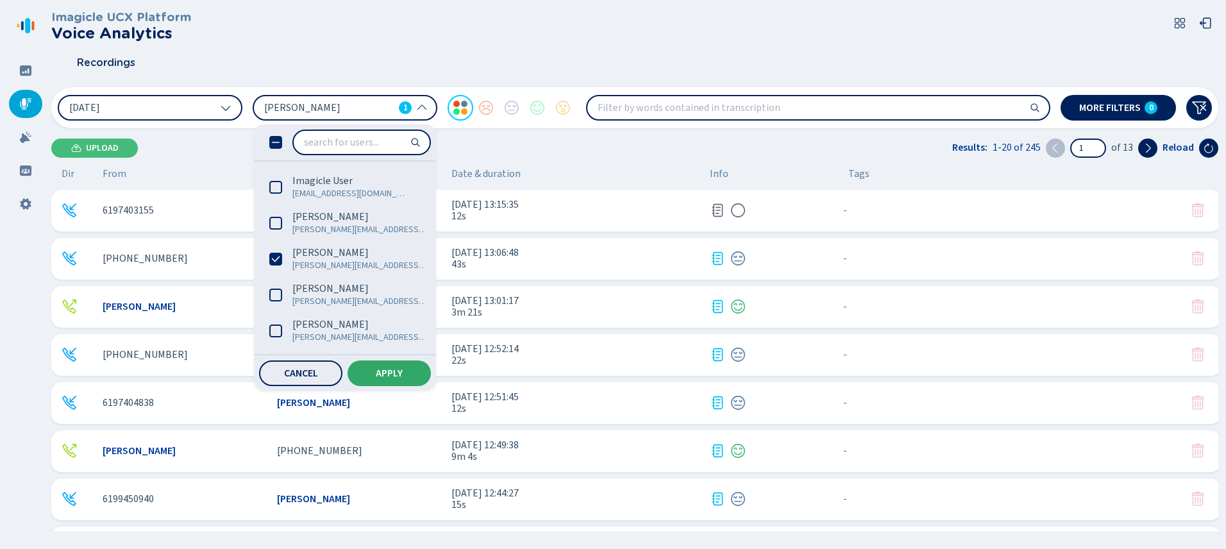
click at [372, 365] on button "Apply" at bounding box center [388, 373] width 83 height 26
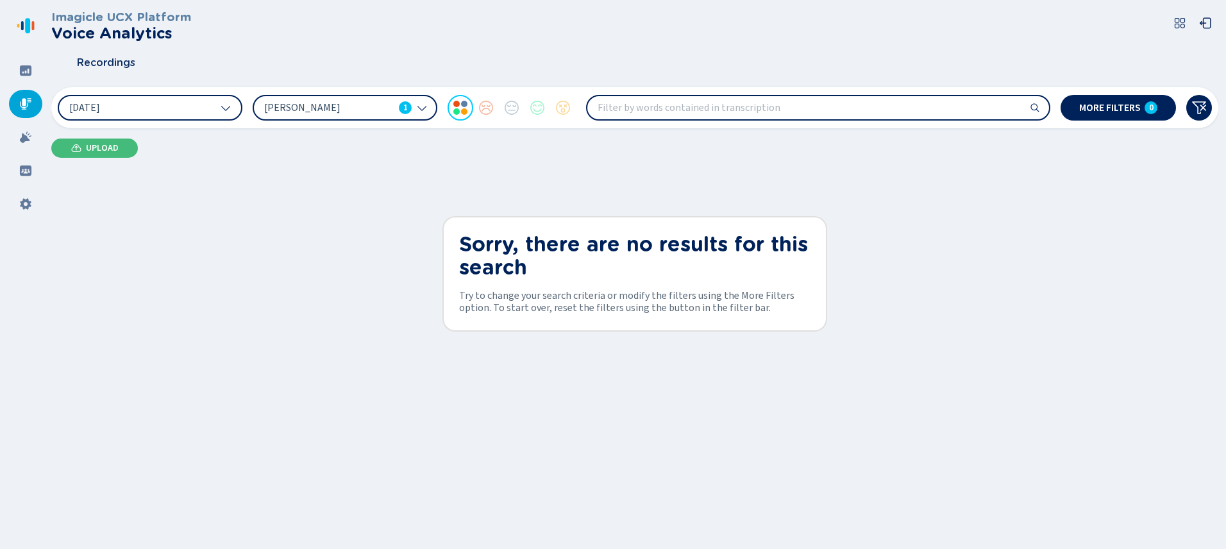
click at [403, 269] on div "Imagicle UCX Platform Voice Analytics Recordings 1 Oct 2025 Kelly Huerta 1 More…" at bounding box center [634, 270] width 1167 height 541
click at [231, 111] on button "[DATE]" at bounding box center [150, 108] width 185 height 26
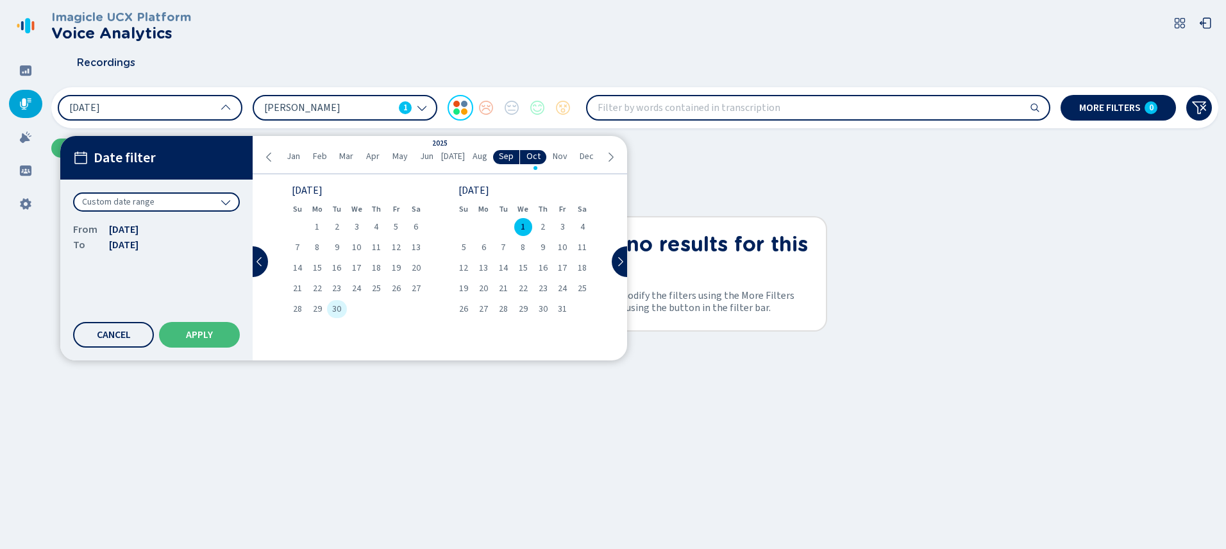
click at [340, 310] on span "30" at bounding box center [336, 308] width 9 height 9
click at [186, 338] on span "Apply" at bounding box center [199, 334] width 27 height 10
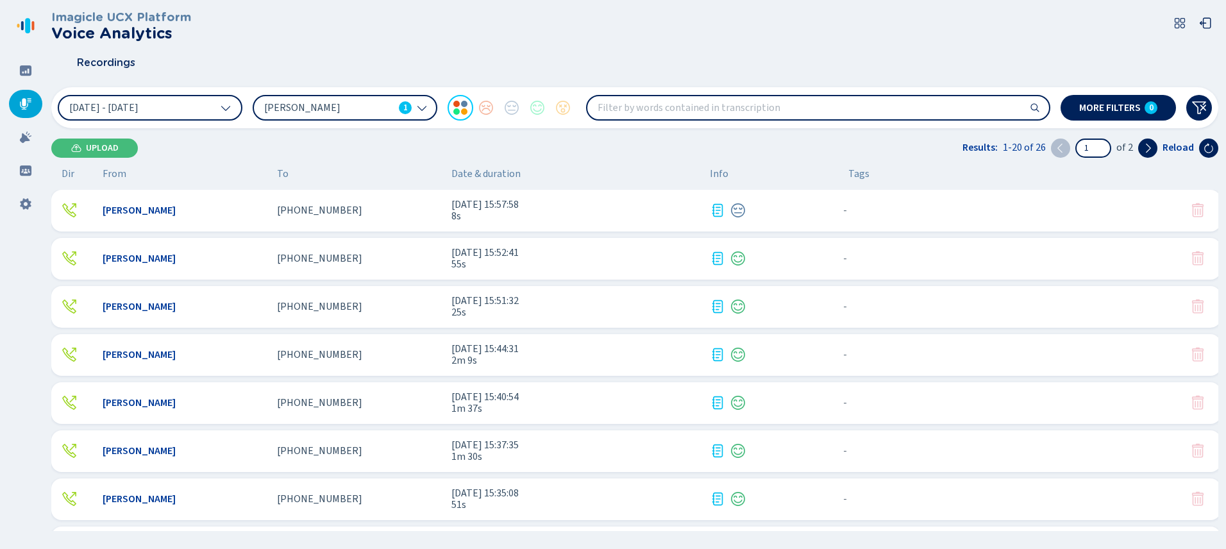
click at [381, 104] on span "[PERSON_NAME]" at bounding box center [328, 108] width 129 height 14
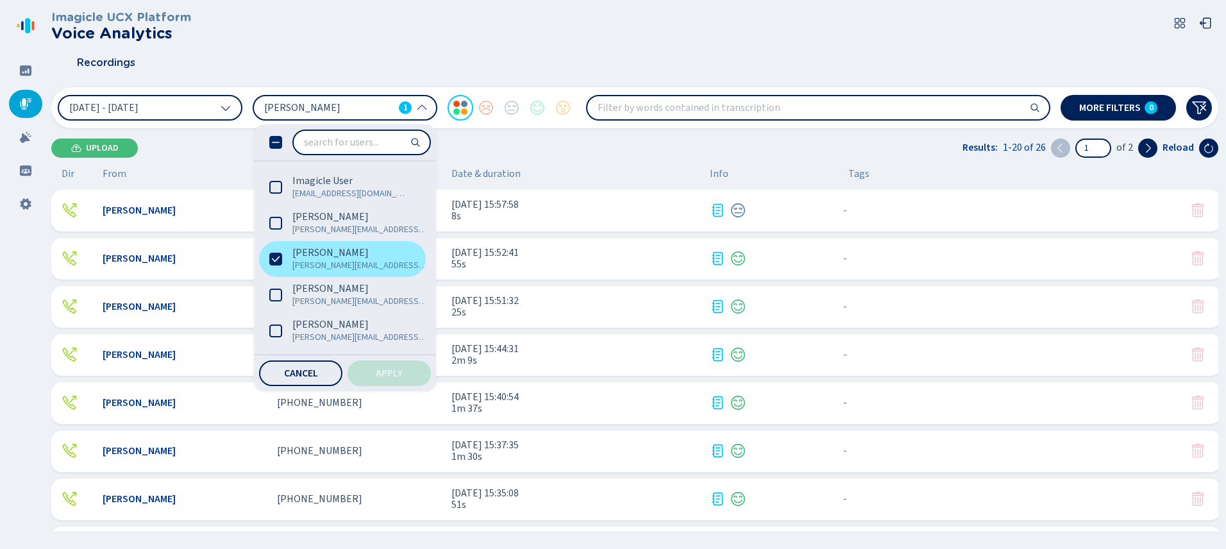
click at [278, 263] on icon at bounding box center [275, 259] width 13 height 13
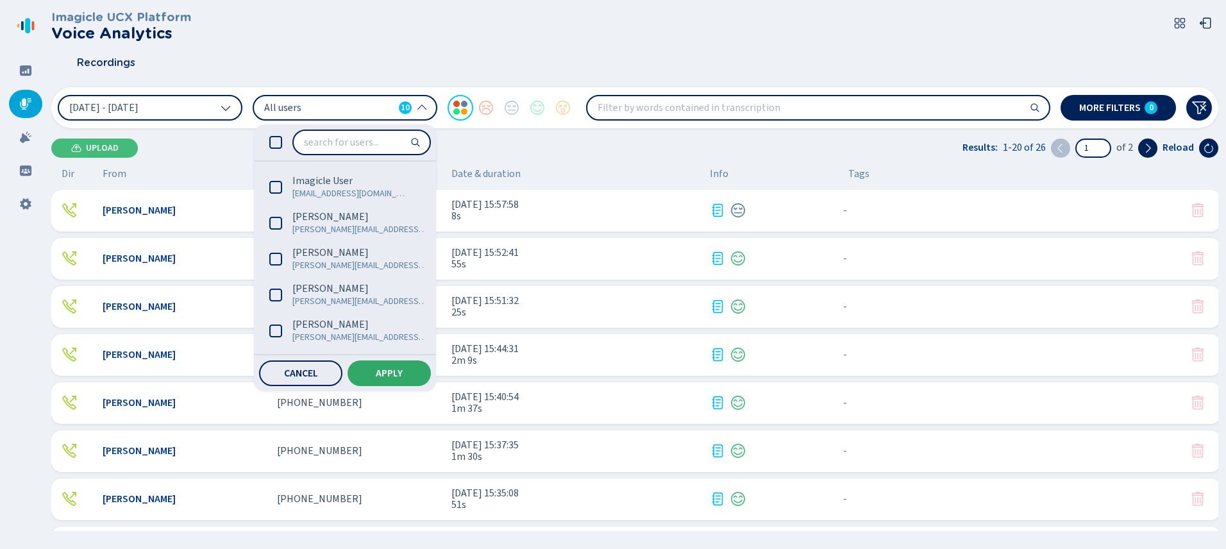
click at [376, 366] on button "Apply" at bounding box center [388, 373] width 83 height 26
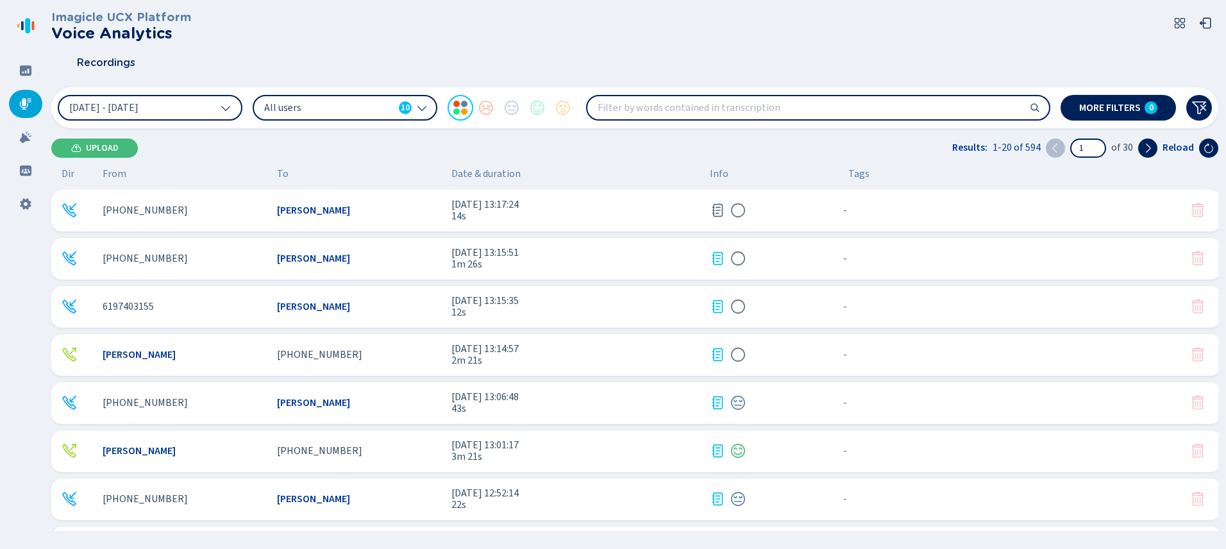
click at [414, 107] on div "All users 10" at bounding box center [345, 108] width 185 height 26
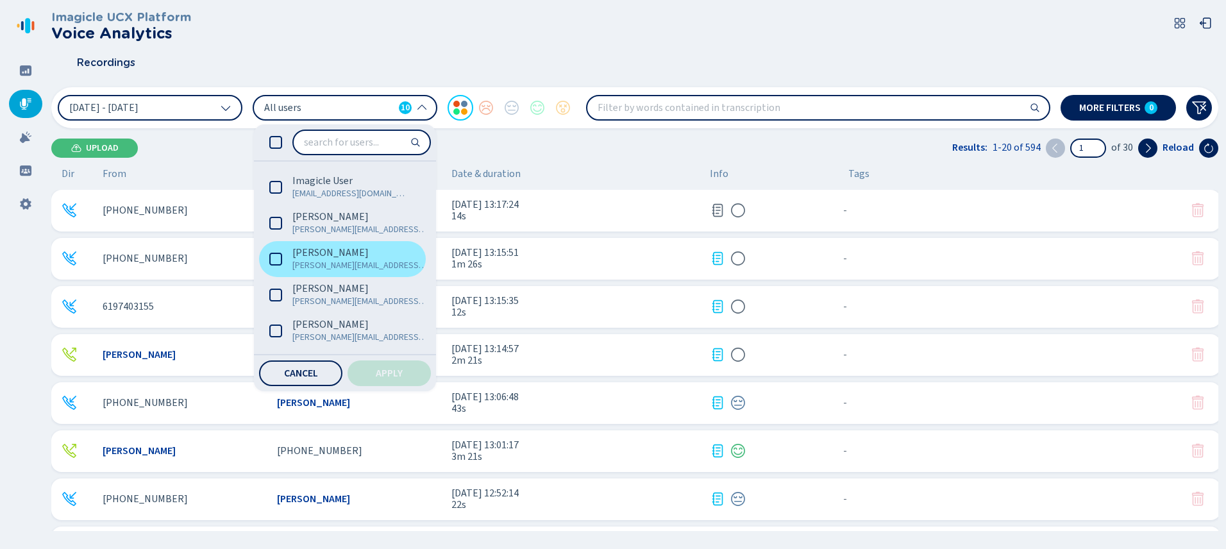
click at [274, 253] on icon at bounding box center [275, 259] width 13 height 13
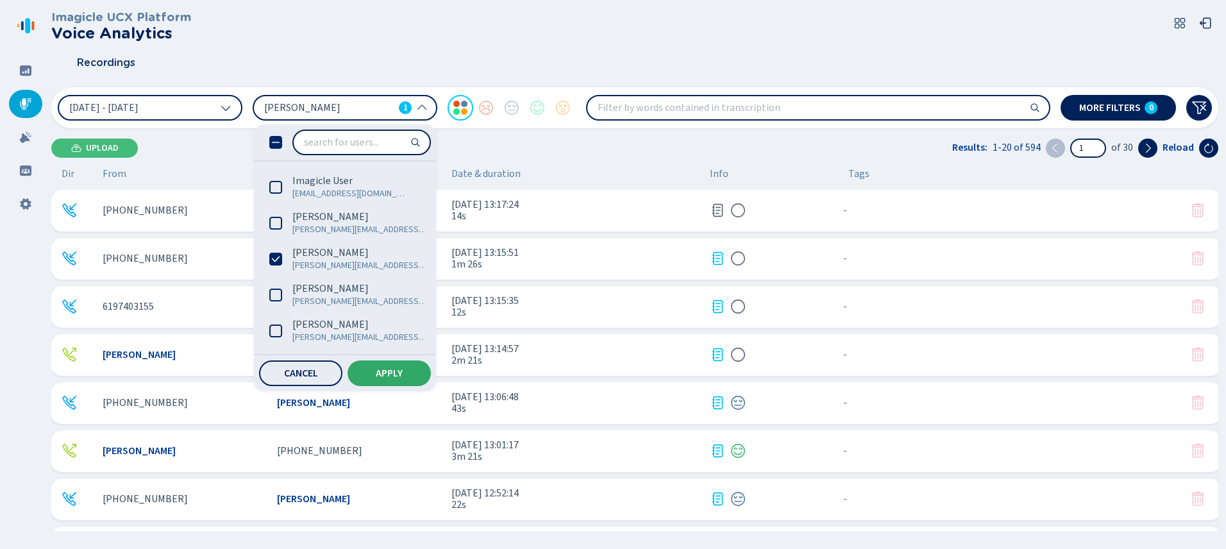
click at [401, 385] on button "Apply" at bounding box center [388, 373] width 83 height 26
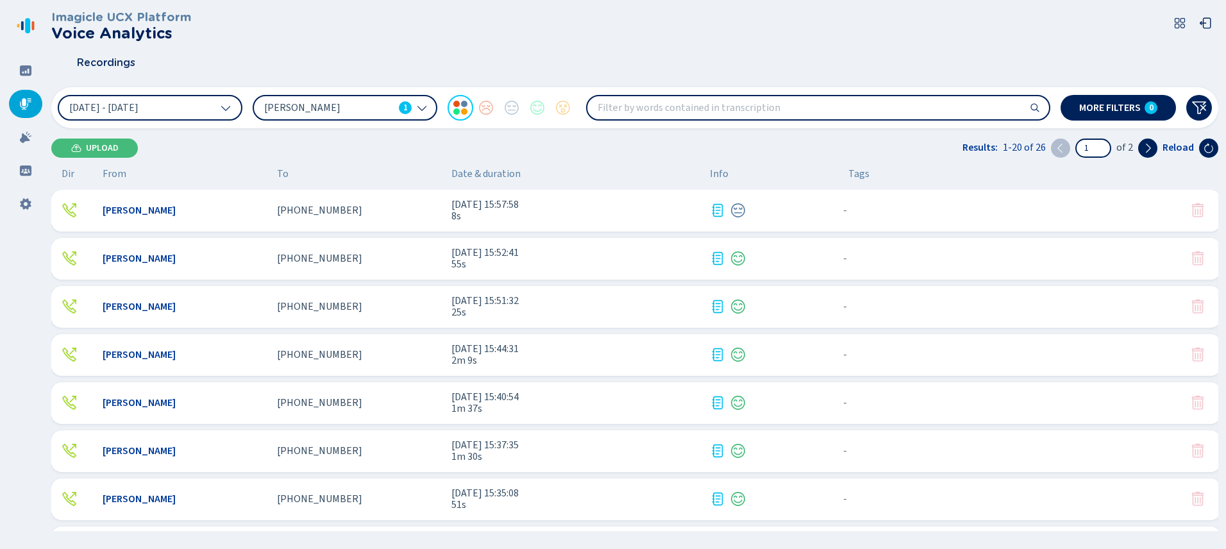
click at [397, 164] on div "Imagicle UCX Platform Voice Analytics Recordings 30 Sep 2025 - 1 Oct 2025 Kelly…" at bounding box center [634, 270] width 1167 height 541
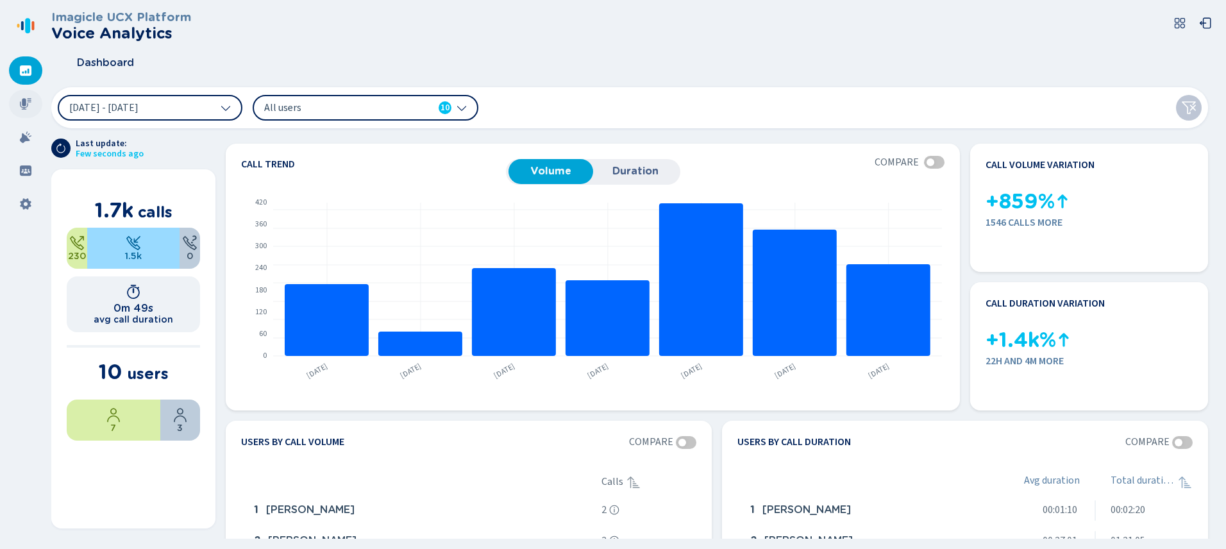
click at [20, 103] on icon at bounding box center [26, 104] width 12 height 12
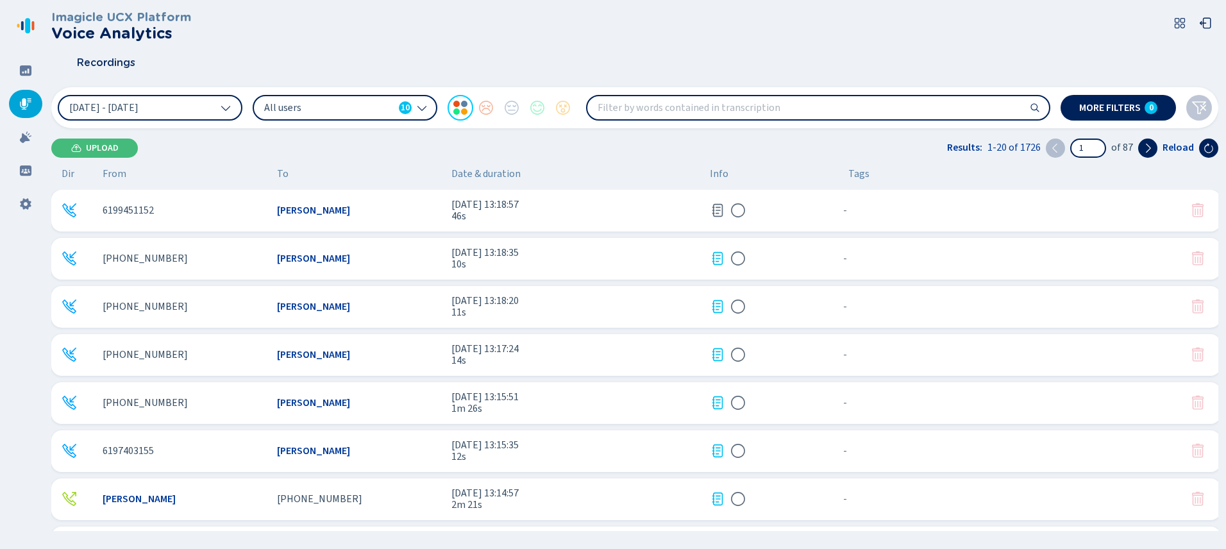
click at [335, 97] on div "All users 10" at bounding box center [345, 108] width 185 height 26
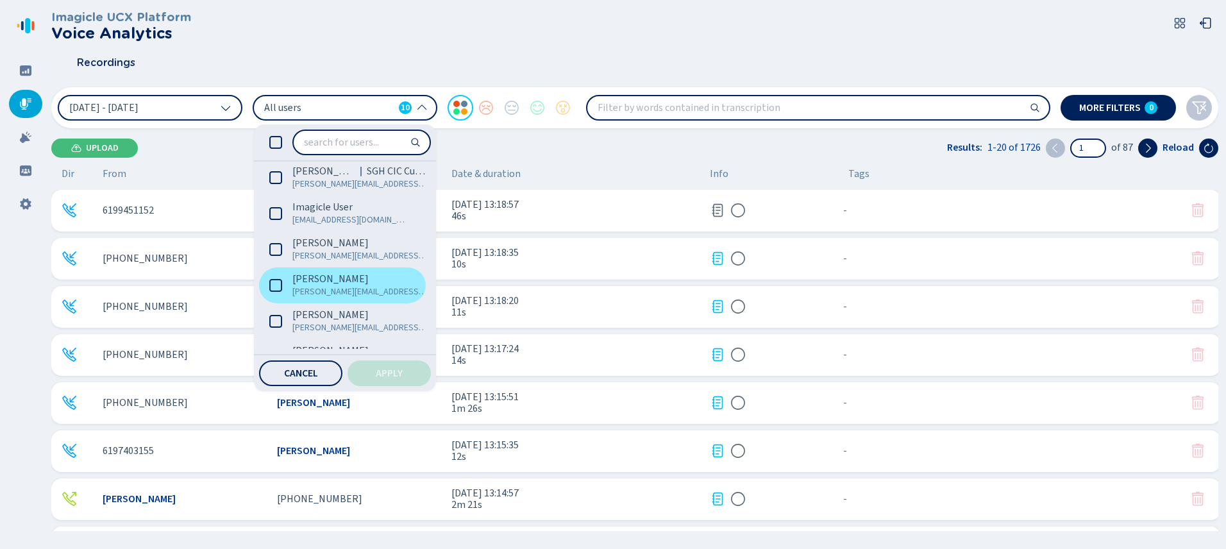
scroll to position [177, 0]
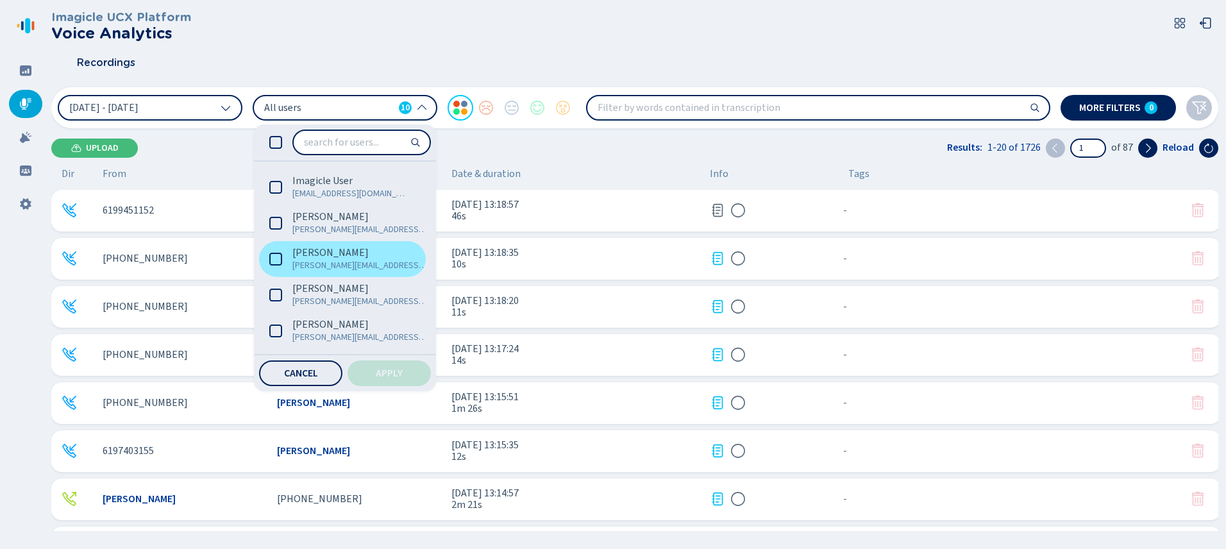
click at [272, 259] on icon at bounding box center [275, 259] width 13 height 13
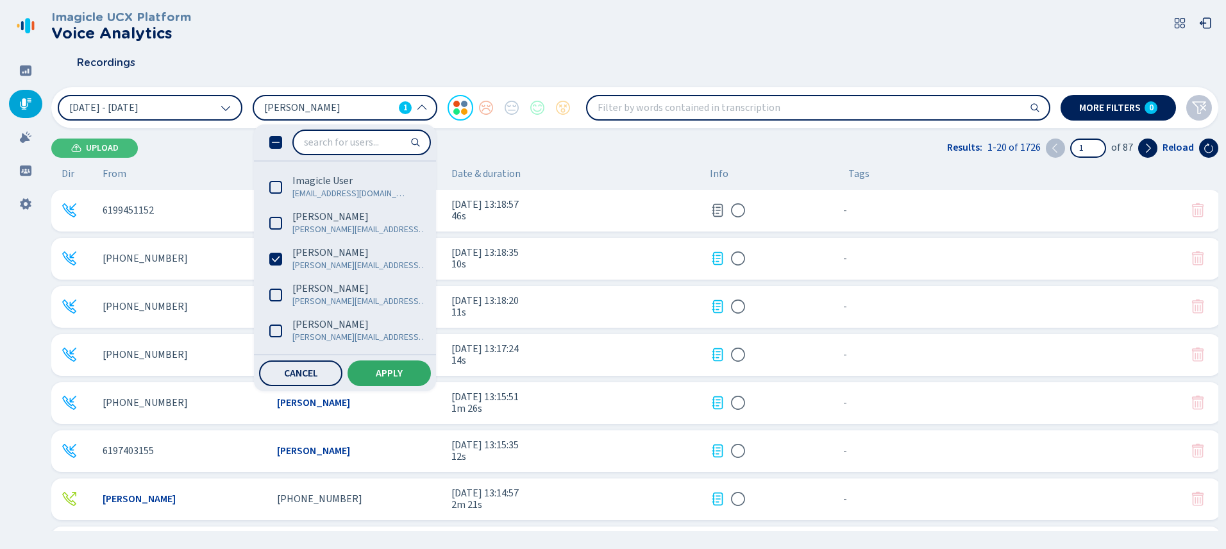
click at [383, 371] on span "Apply" at bounding box center [389, 373] width 27 height 10
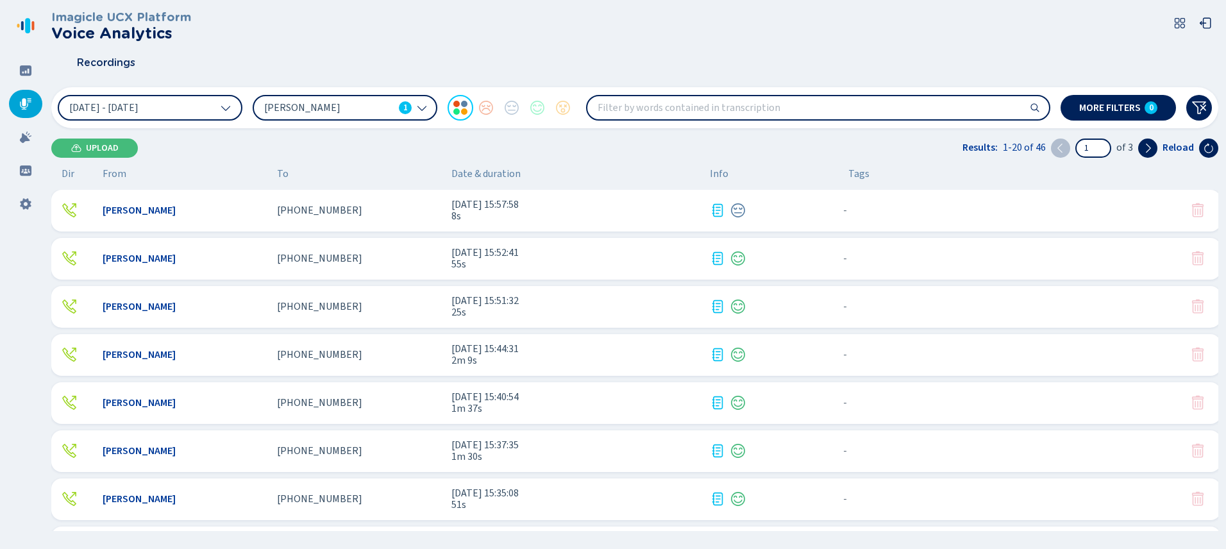
click at [467, 144] on div "Upload Results: 1-20 of 46 1 of 3 Reload" at bounding box center [634, 147] width 1167 height 19
click at [190, 108] on button "[DATE] - [DATE]" at bounding box center [150, 108] width 185 height 26
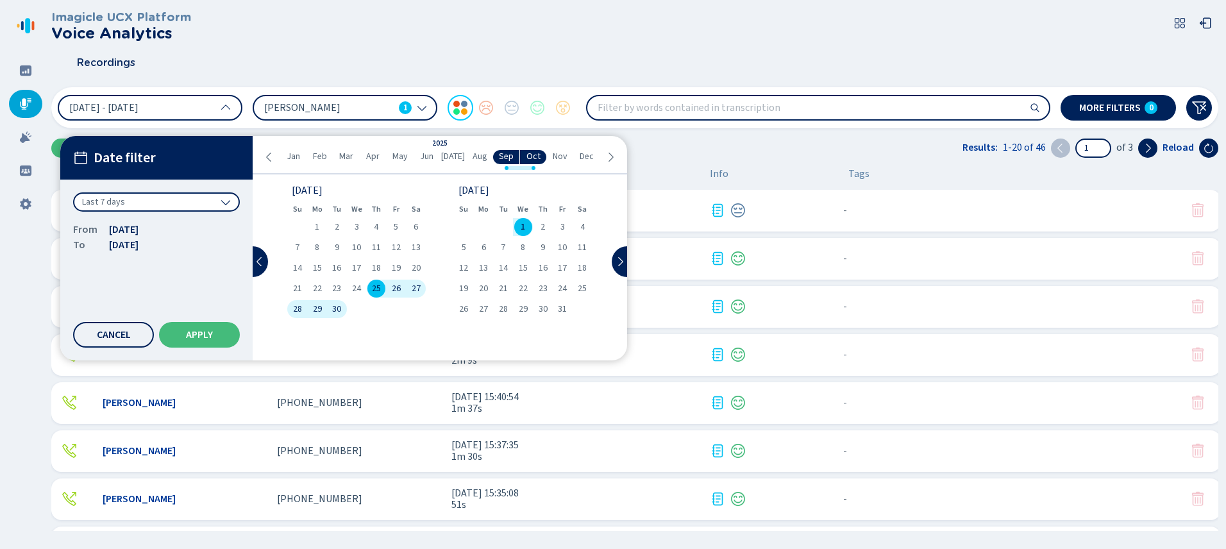
click at [523, 229] on span "1" at bounding box center [522, 226] width 4 height 9
click at [190, 332] on span "Apply" at bounding box center [199, 334] width 27 height 10
